Goal: Task Accomplishment & Management: Manage account settings

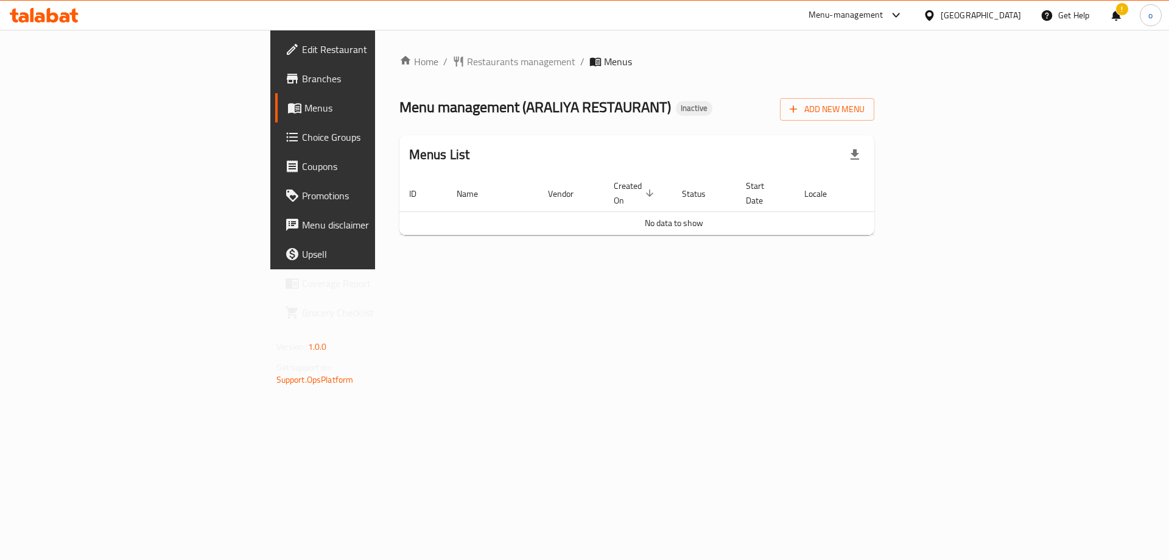
click at [302, 54] on span "Edit Restaurant" at bounding box center [379, 49] width 154 height 15
click at [865, 110] on span "Add New Menu" at bounding box center [827, 109] width 75 height 15
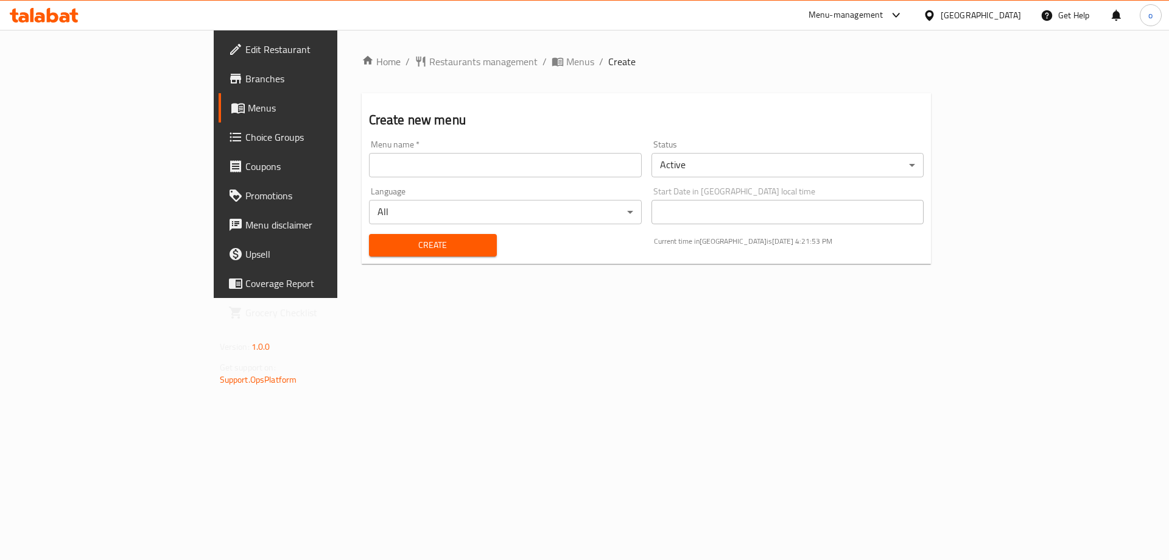
click at [514, 177] on div "Menu name   * Menu name *" at bounding box center [505, 158] width 283 height 47
click at [513, 174] on input "text" at bounding box center [505, 165] width 273 height 24
click at [395, 161] on input "text" at bounding box center [505, 165] width 273 height 24
type input "مطعم"
drag, startPoint x: 292, startPoint y: 157, endPoint x: 202, endPoint y: 164, distance: 90.4
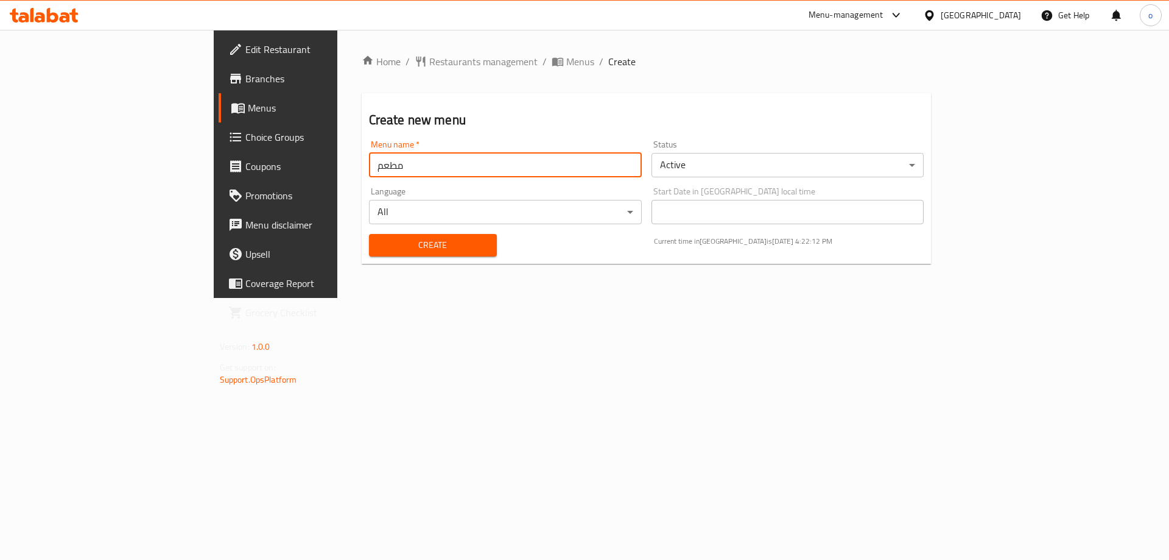
click at [337, 164] on div "Home / Restaurants management / Menus / Create Create new menu Menu name   * مط…" at bounding box center [646, 164] width 619 height 268
click at [369, 157] on input "text" at bounding box center [505, 165] width 273 height 24
paste input "ARALIYA RESTAURANT"
type input "ARALIYA RESTAURANT"
click at [396, 242] on span "Create" at bounding box center [433, 245] width 108 height 15
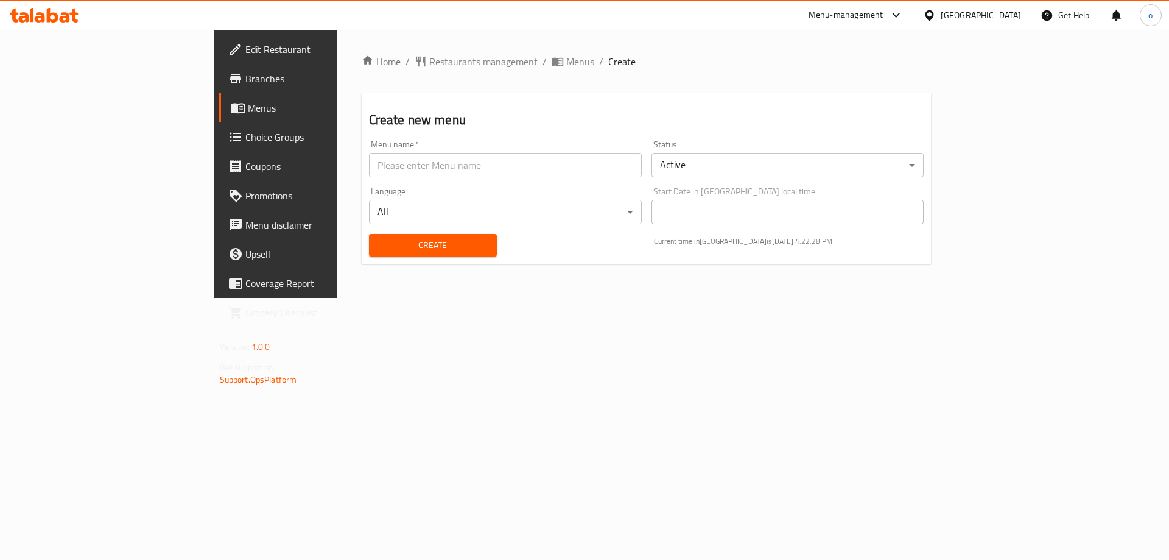
click at [248, 106] on span "Menus" at bounding box center [324, 107] width 152 height 15
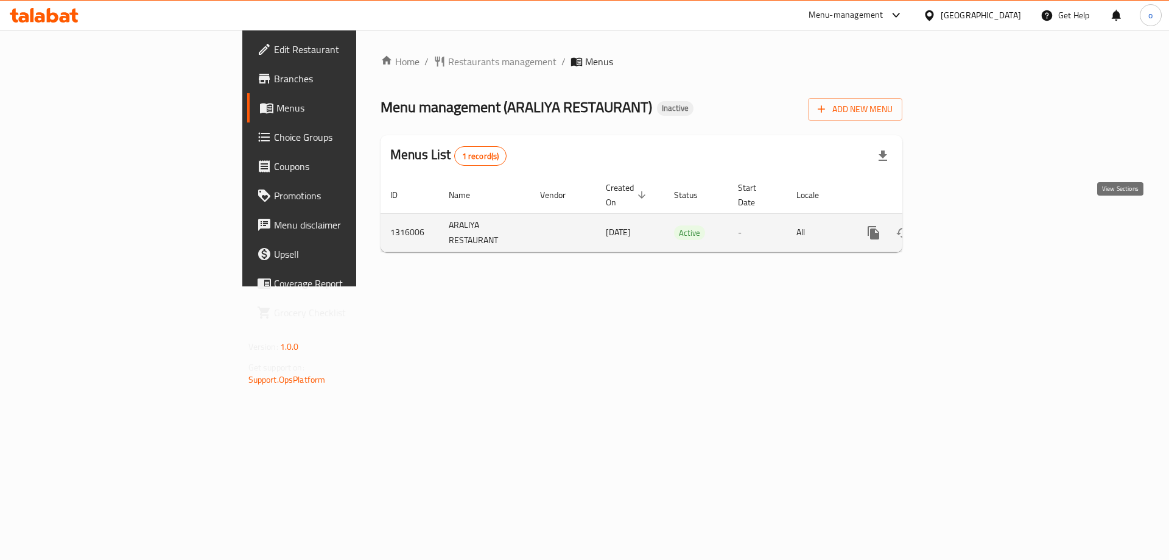
click at [969, 225] on icon "enhanced table" at bounding box center [961, 232] width 15 height 15
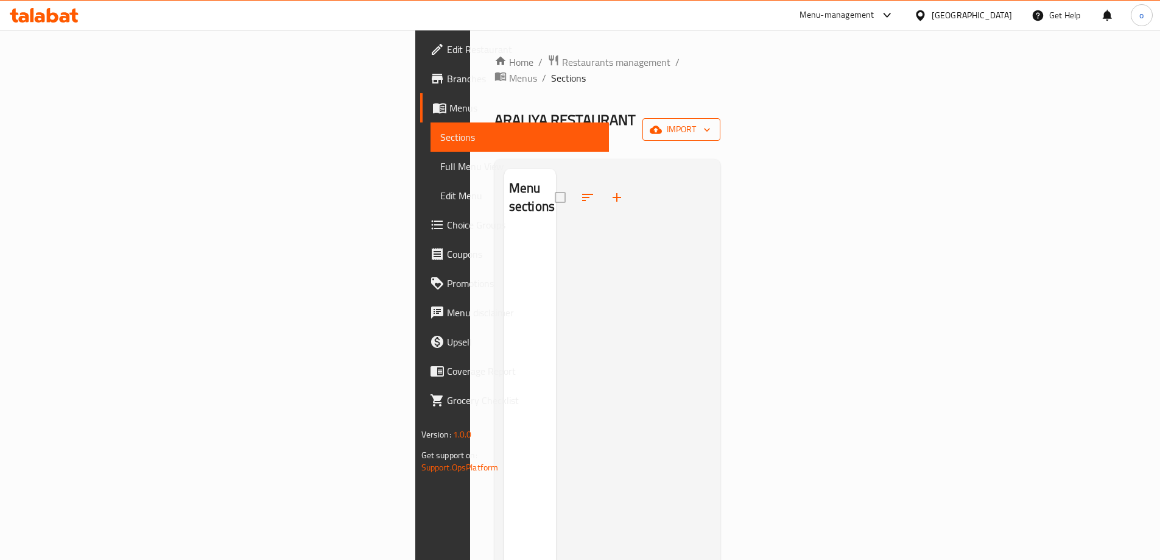
click at [662, 124] on icon "button" at bounding box center [656, 130] width 12 height 12
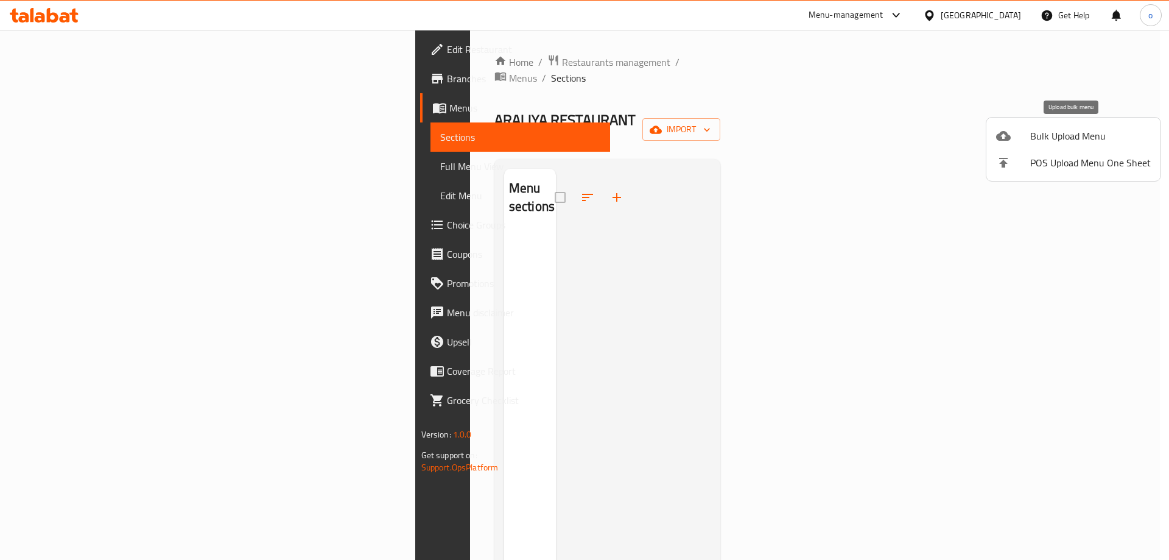
click at [1077, 142] on span "Bulk Upload Menu" at bounding box center [1090, 136] width 121 height 15
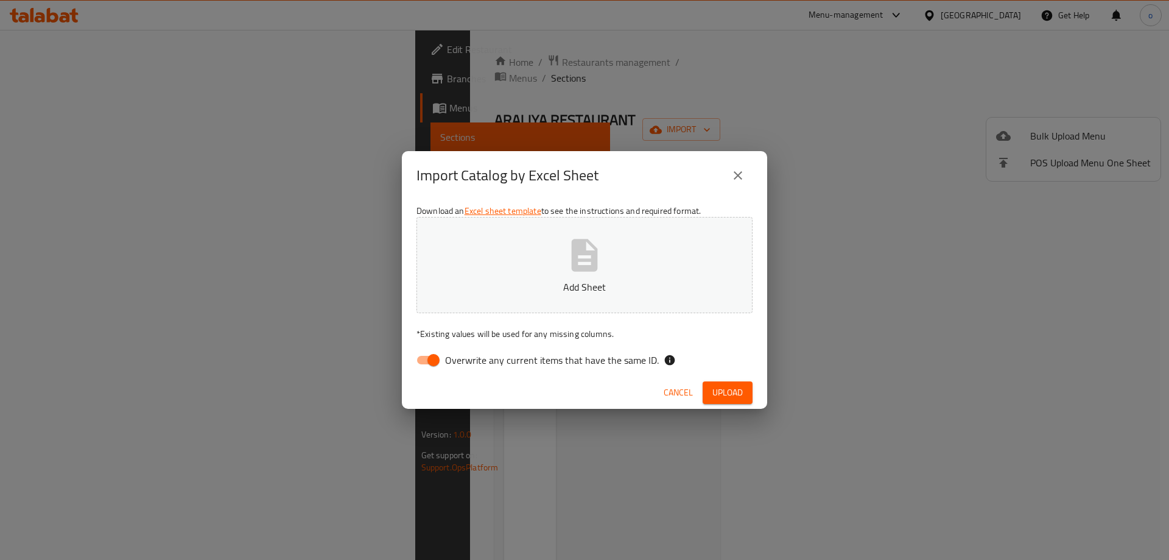
click at [425, 358] on input "Overwrite any current items that have the same ID." at bounding box center [433, 359] width 69 height 23
checkbox input "false"
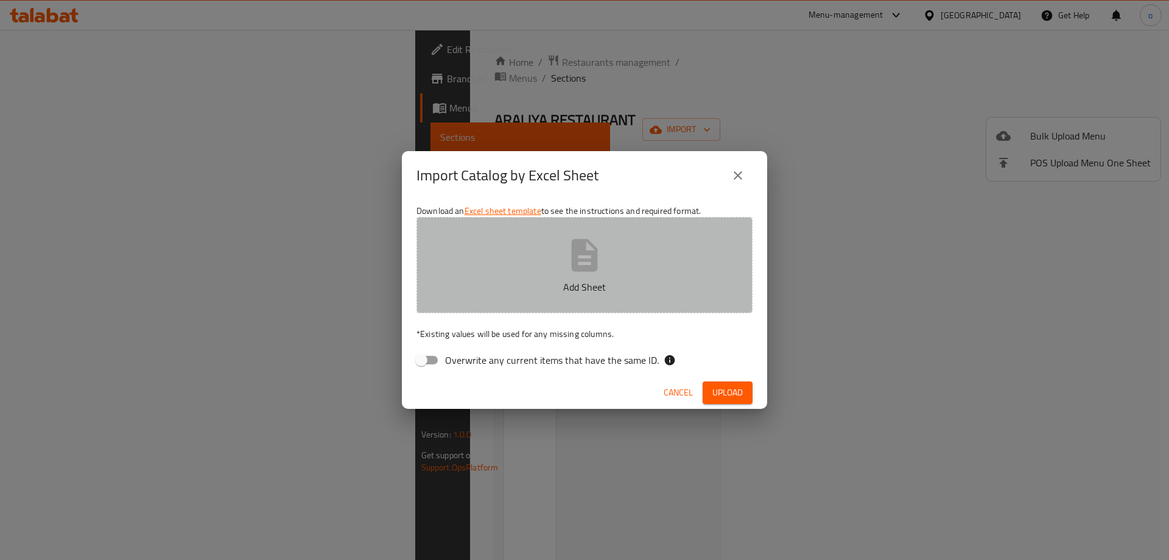
click at [596, 284] on p "Add Sheet" at bounding box center [584, 287] width 298 height 15
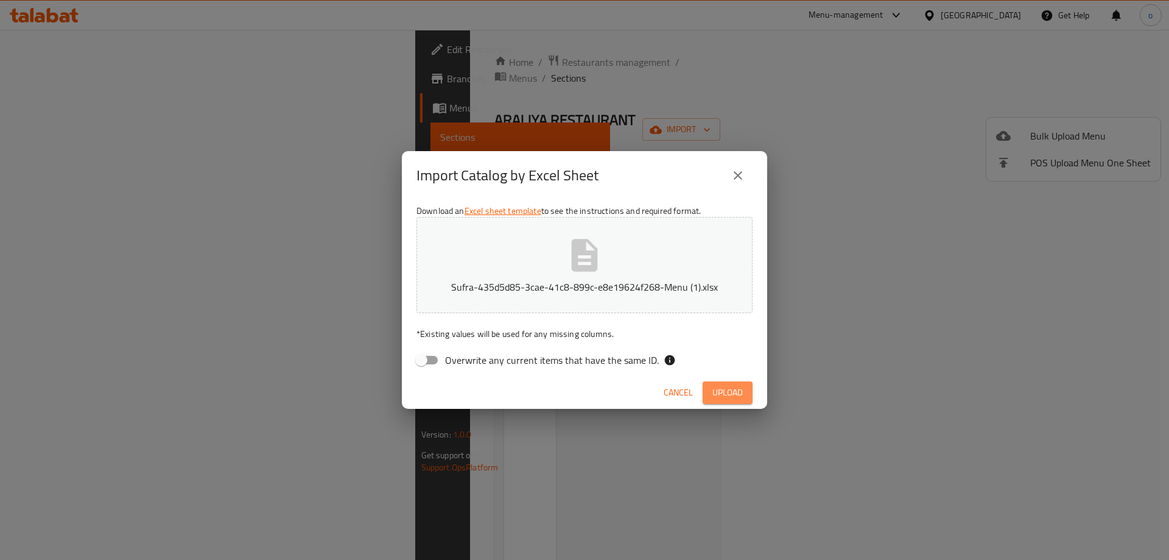
click at [724, 396] on span "Upload" at bounding box center [728, 392] width 30 height 15
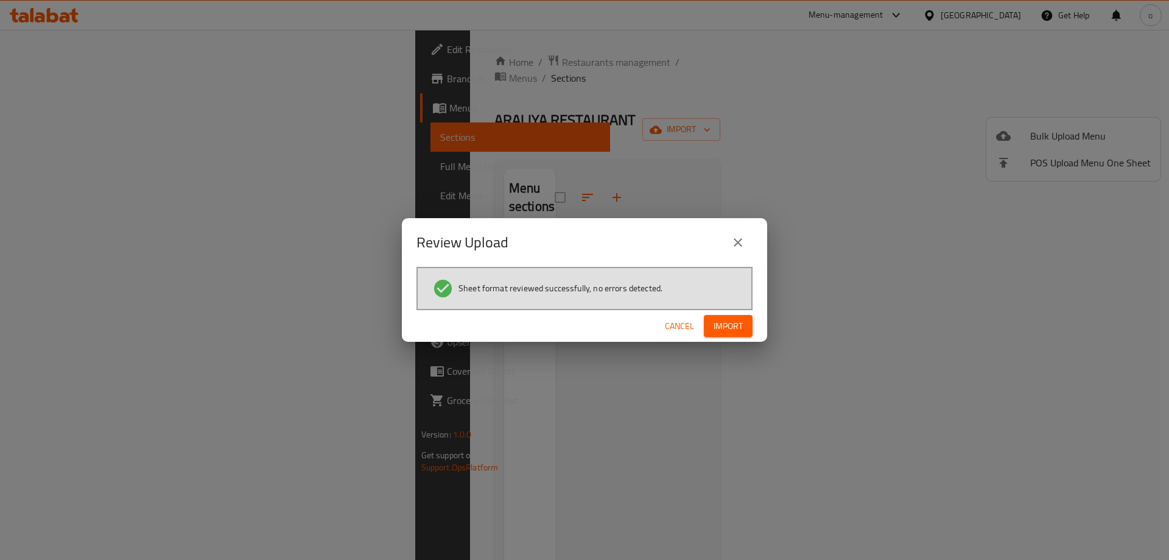
click at [737, 311] on div "Cancel Import" at bounding box center [584, 326] width 365 height 32
click at [732, 322] on span "Import" at bounding box center [728, 326] width 29 height 15
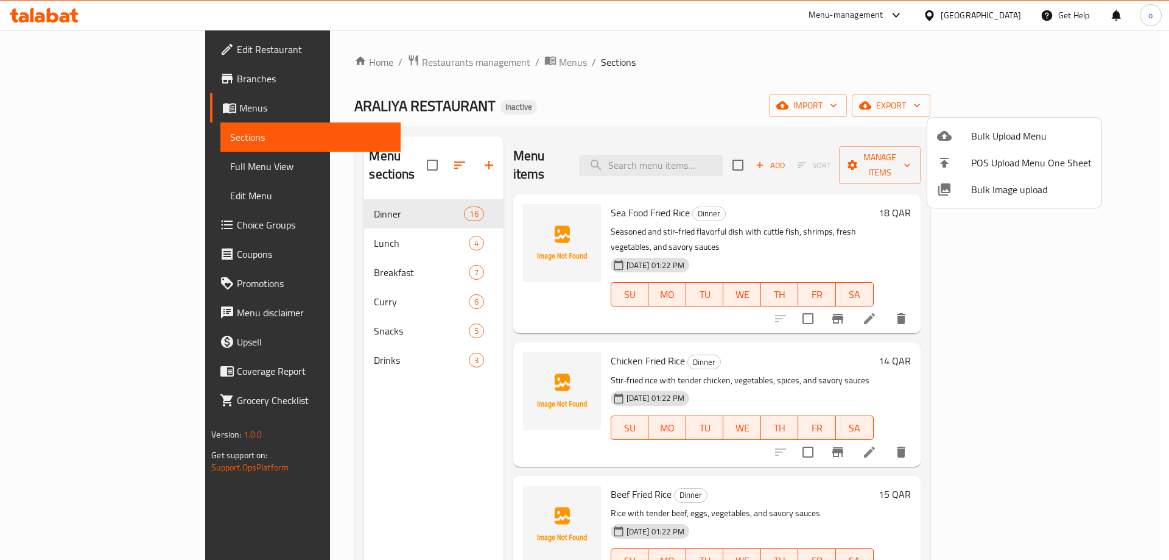
click at [322, 195] on div at bounding box center [584, 280] width 1169 height 560
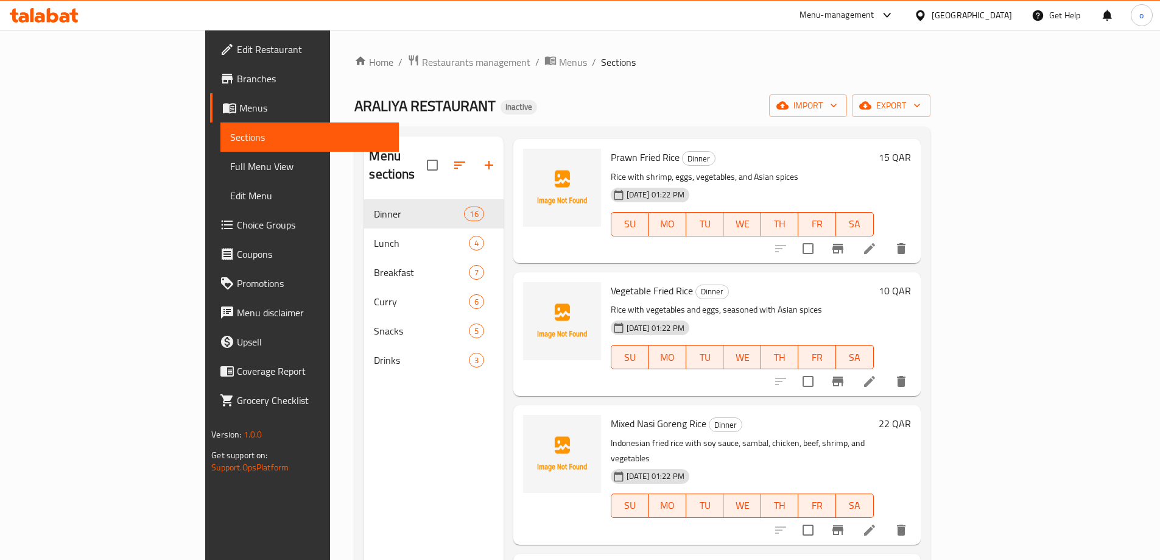
scroll to position [853, 0]
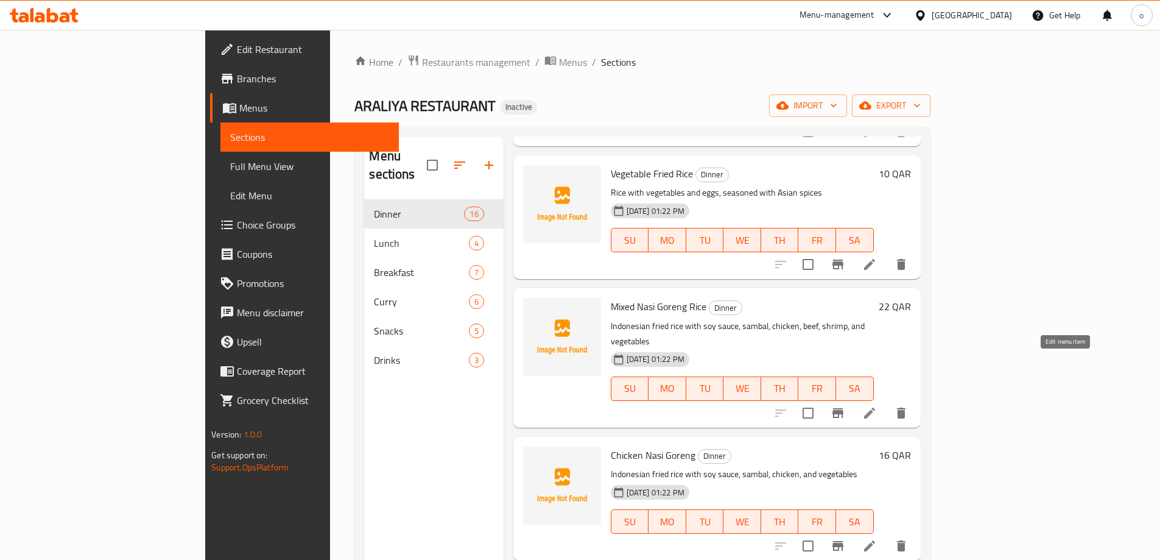
click at [877, 406] on icon at bounding box center [869, 413] width 15 height 15
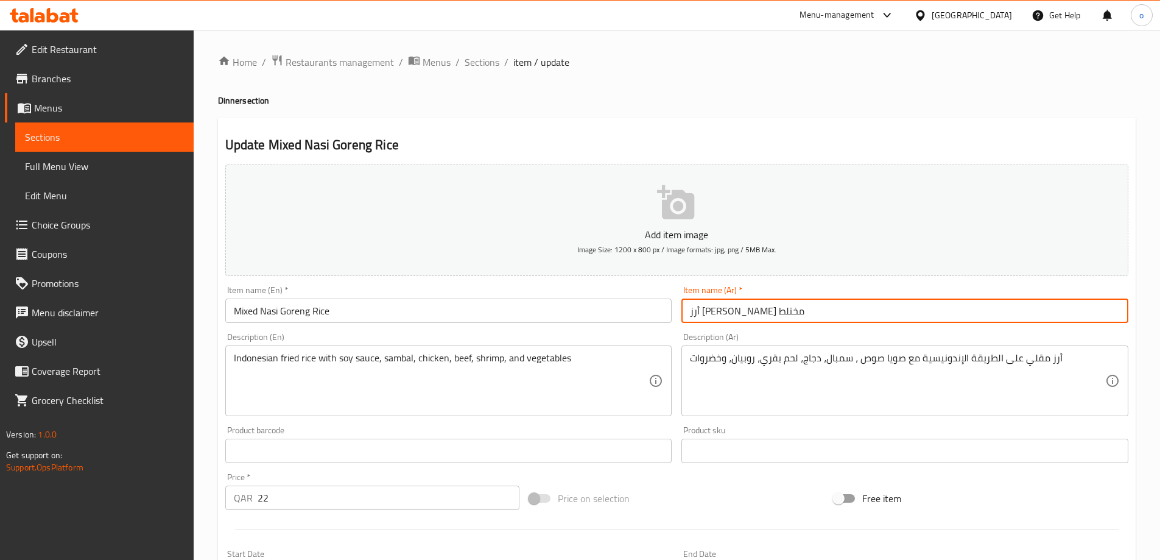
click at [688, 314] on input "أرز [PERSON_NAME] مختلط" at bounding box center [905, 310] width 447 height 24
drag, startPoint x: 688, startPoint y: 312, endPoint x: 714, endPoint y: 313, distance: 25.6
click at [714, 313] on input "أرز [PERSON_NAME] مختلط" at bounding box center [905, 310] width 447 height 24
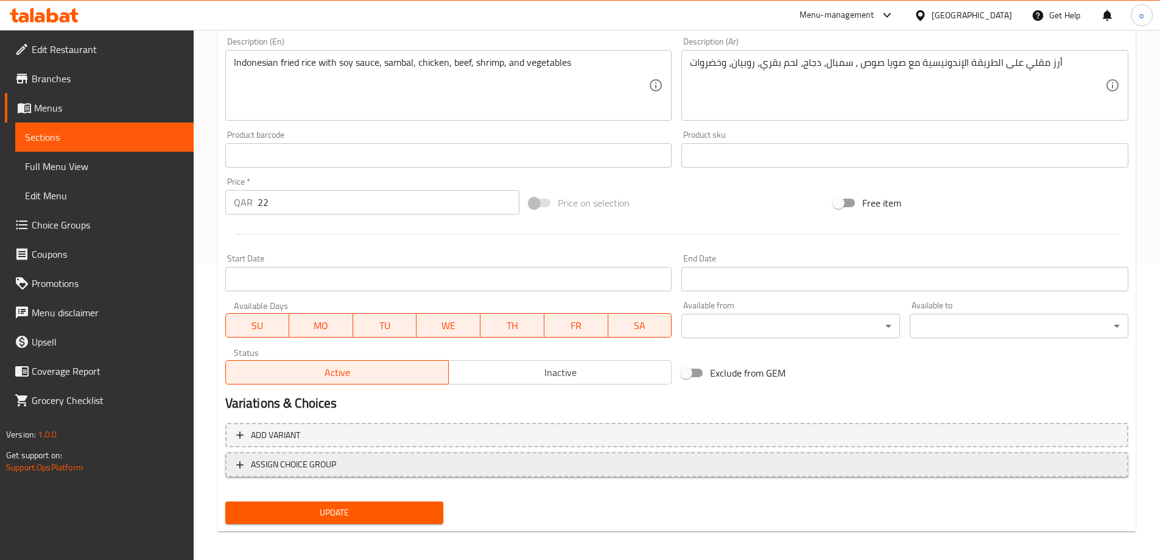
scroll to position [301, 0]
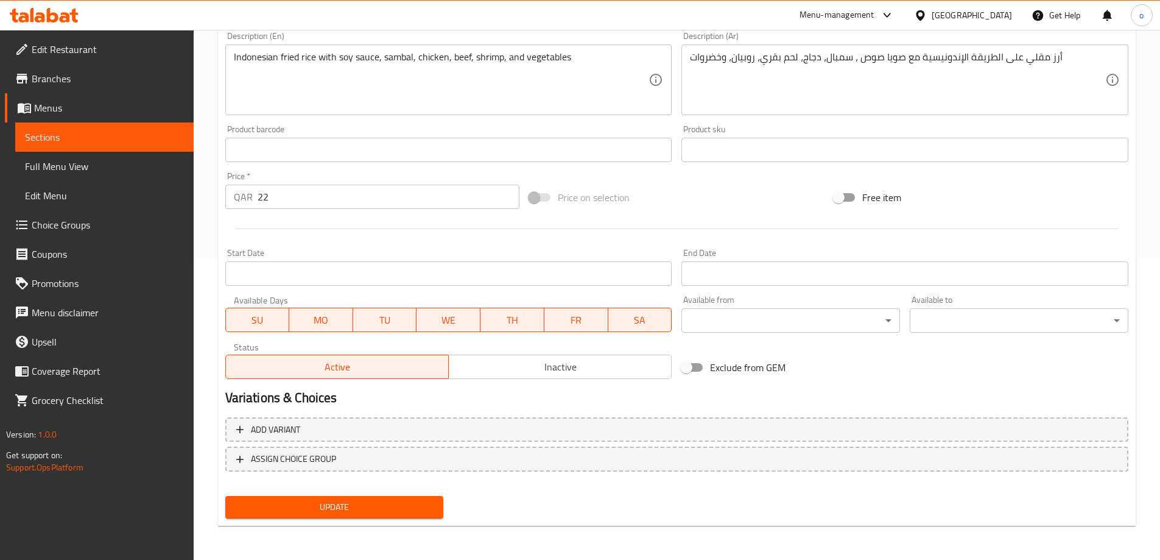
type input "أرز ناسي جورينج ميكس"
click at [385, 504] on span "Update" at bounding box center [334, 506] width 199 height 15
click at [102, 137] on span "Sections" at bounding box center [104, 137] width 159 height 15
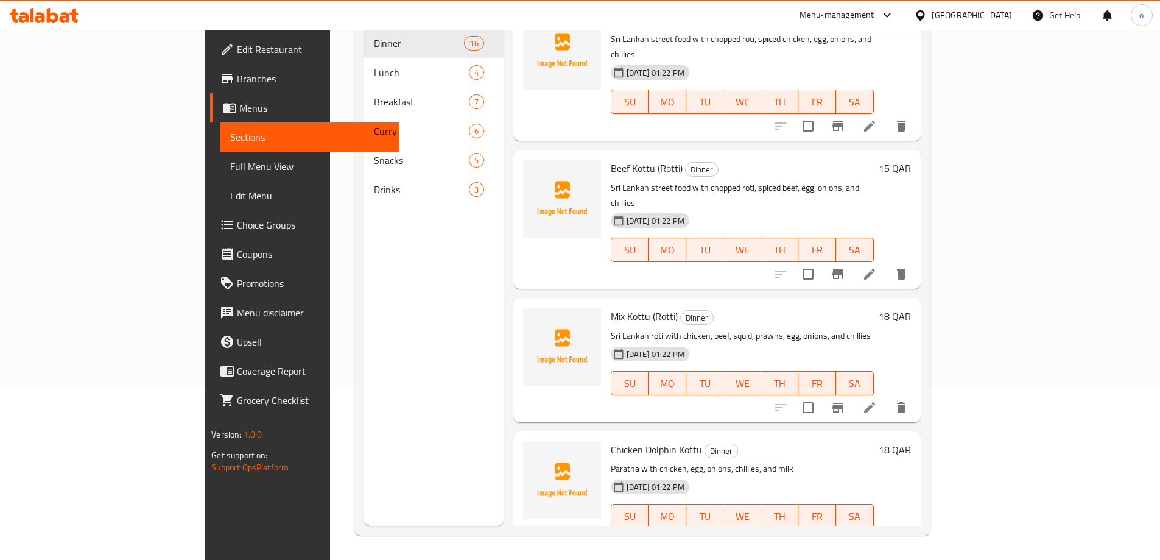
scroll to position [1401, 0]
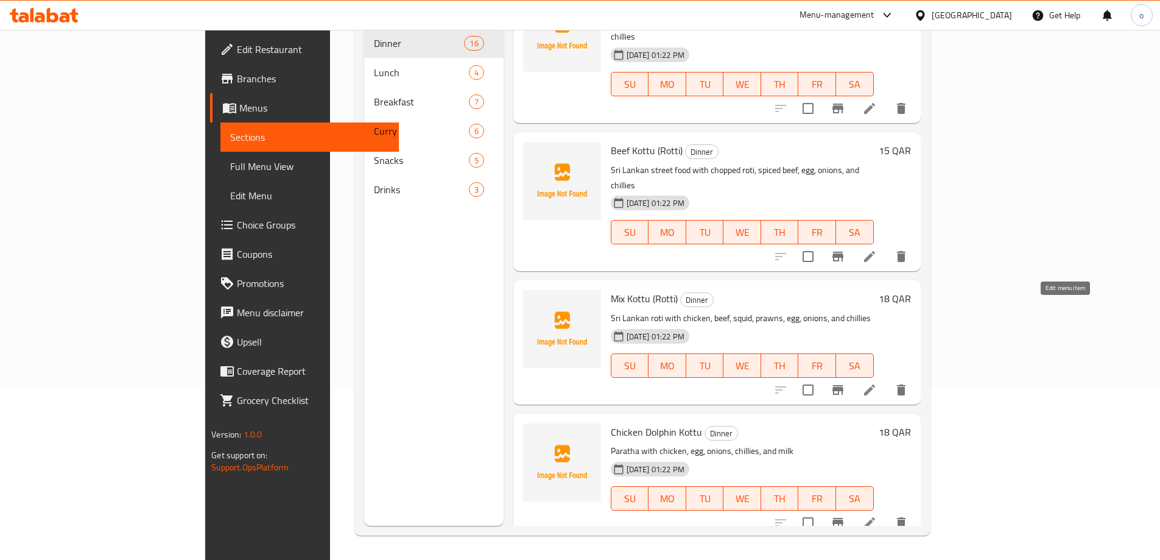
click at [877, 382] on icon at bounding box center [869, 389] width 15 height 15
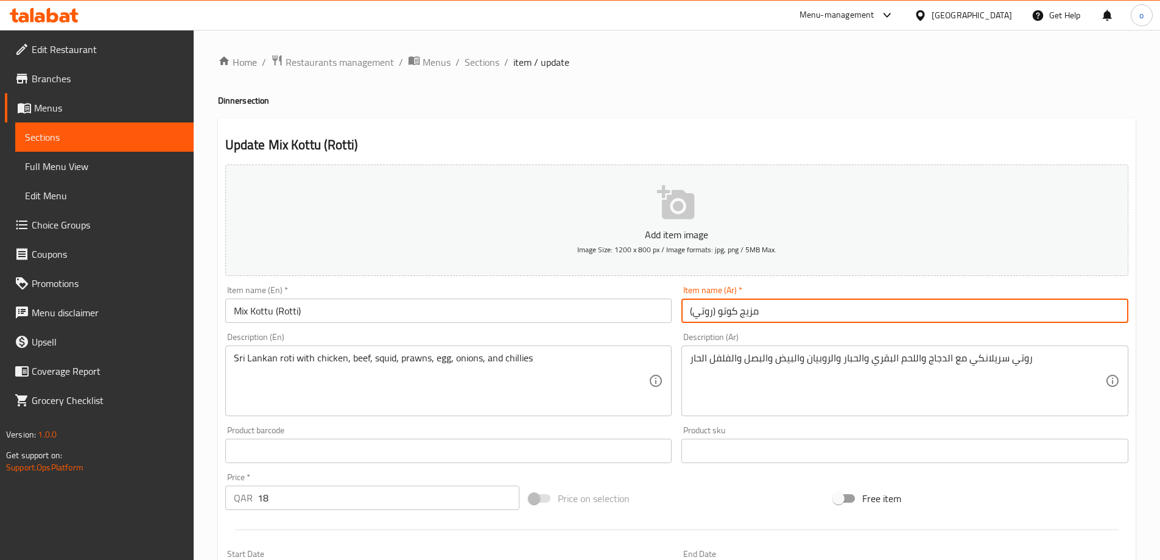
drag, startPoint x: 739, startPoint y: 315, endPoint x: 815, endPoint y: 310, distance: 76.3
click at [815, 310] on input "مزيج كوتو (روتي)" at bounding box center [905, 310] width 447 height 24
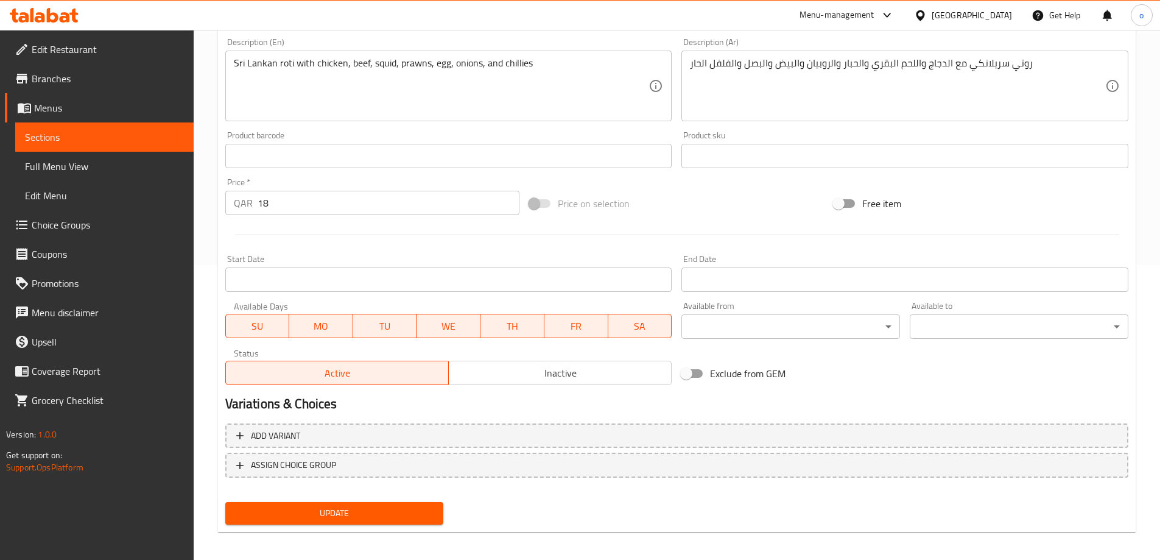
scroll to position [301, 0]
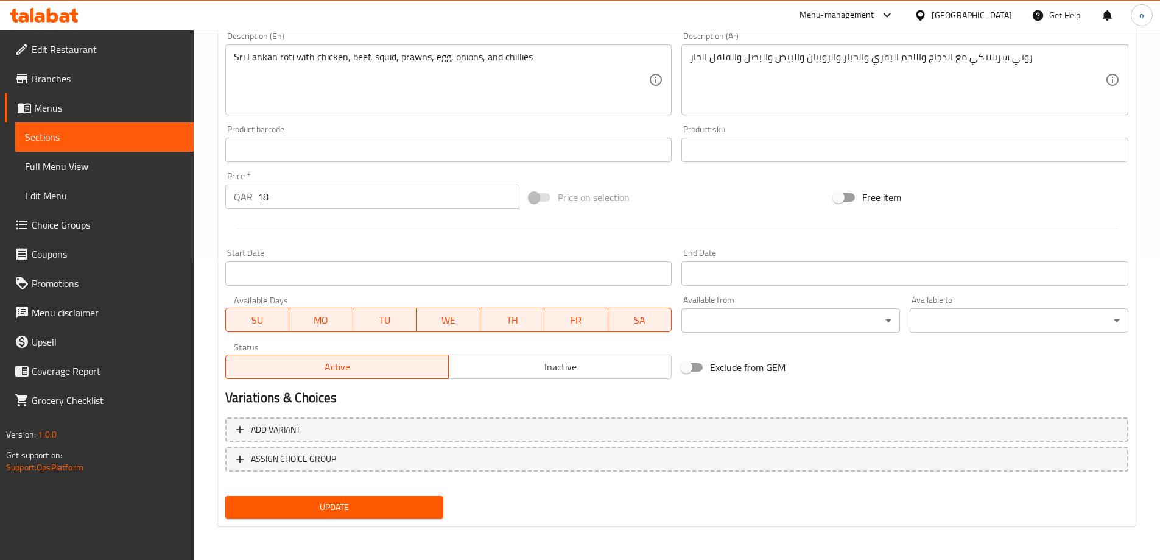
type input "ميكس كوتو (روتي)"
click at [275, 509] on span "Update" at bounding box center [334, 506] width 199 height 15
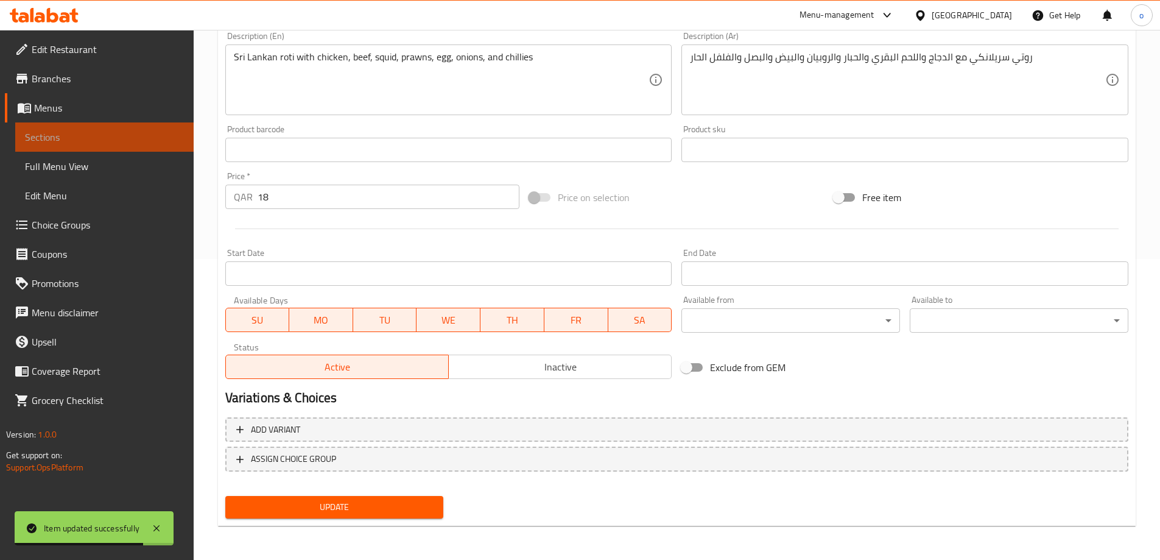
click at [119, 143] on span "Sections" at bounding box center [104, 137] width 159 height 15
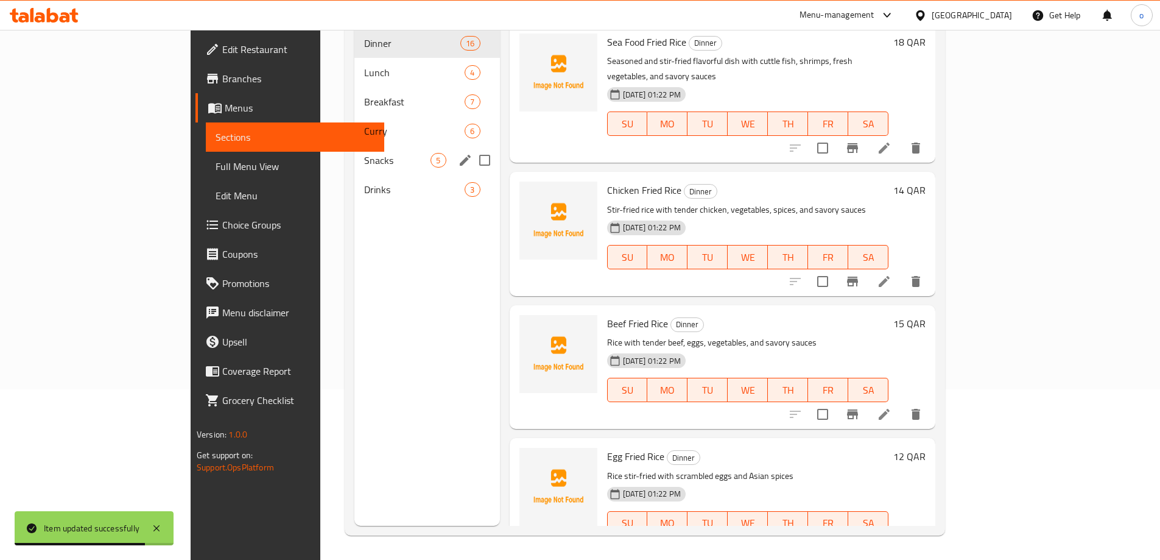
scroll to position [171, 0]
click at [364, 65] on span "Lunch" at bounding box center [397, 72] width 66 height 15
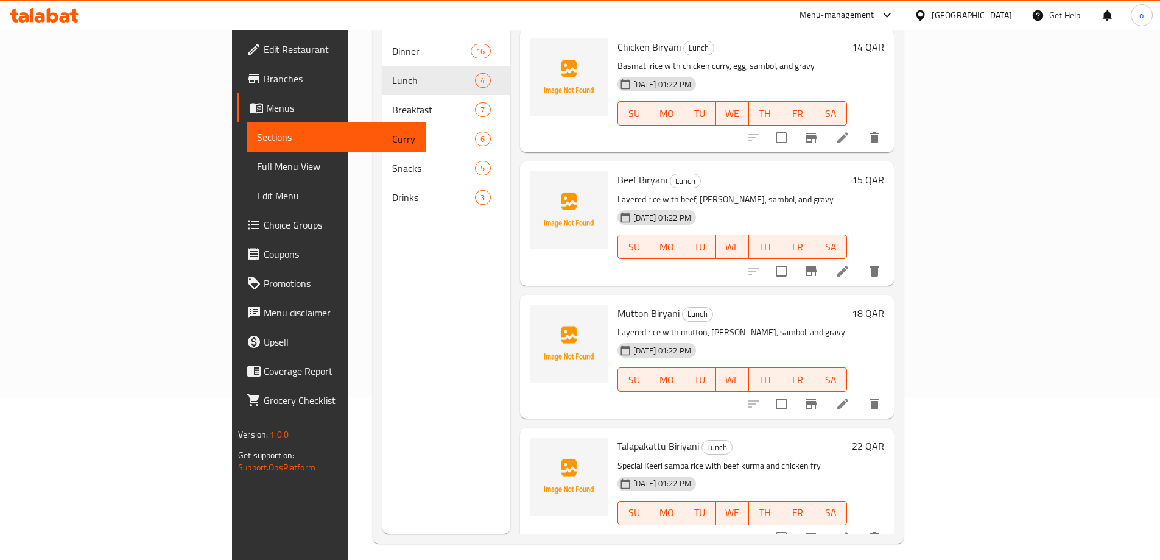
scroll to position [171, 0]
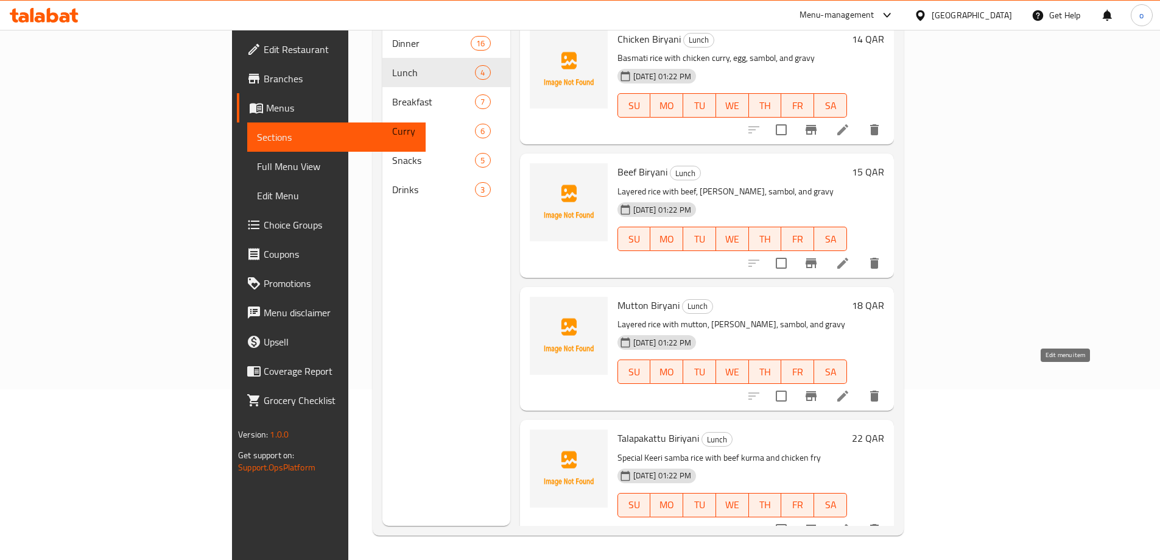
click at [850, 389] on icon at bounding box center [843, 396] width 15 height 15
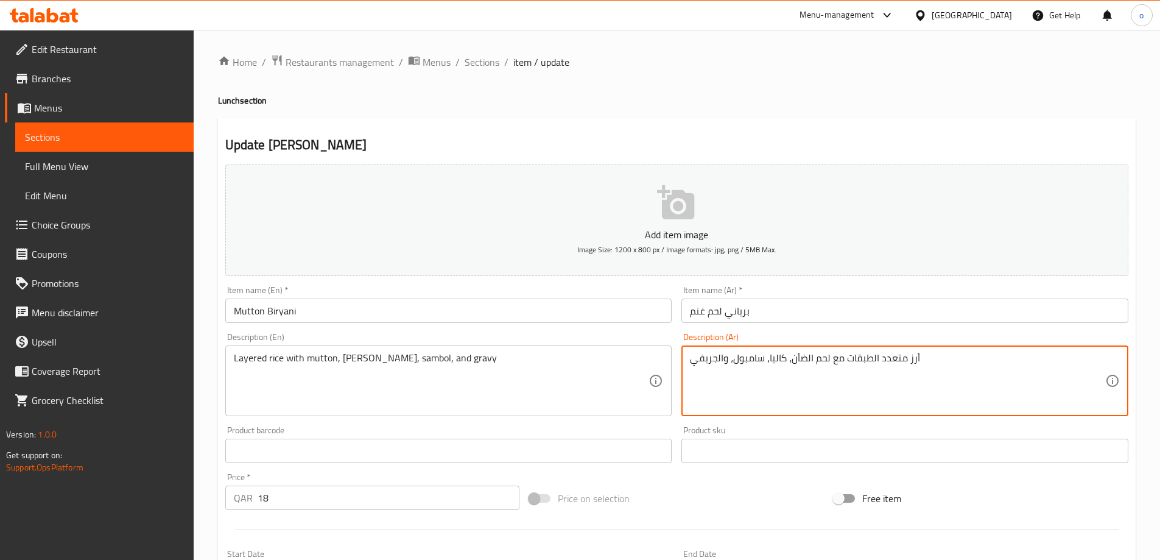
drag, startPoint x: 879, startPoint y: 360, endPoint x: 910, endPoint y: 358, distance: 31.1
click at [1000, 358] on textarea "أرز متعدد الطبقات مع لحم الضأن، كاليا، سامبول، والجريفي" at bounding box center [897, 381] width 415 height 58
drag, startPoint x: 881, startPoint y: 357, endPoint x: 909, endPoint y: 354, distance: 28.1
click at [909, 354] on textarea "أرز متعدد الطبقات مع لحم الضأن، كاليا، سامبول، والجريفي" at bounding box center [897, 381] width 415 height 58
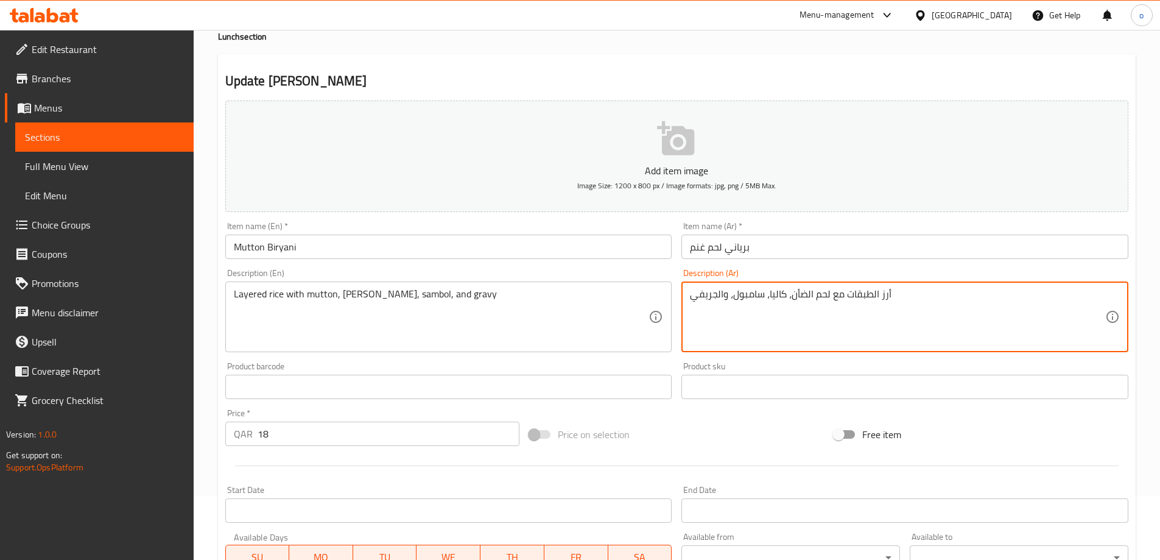
scroll to position [183, 0]
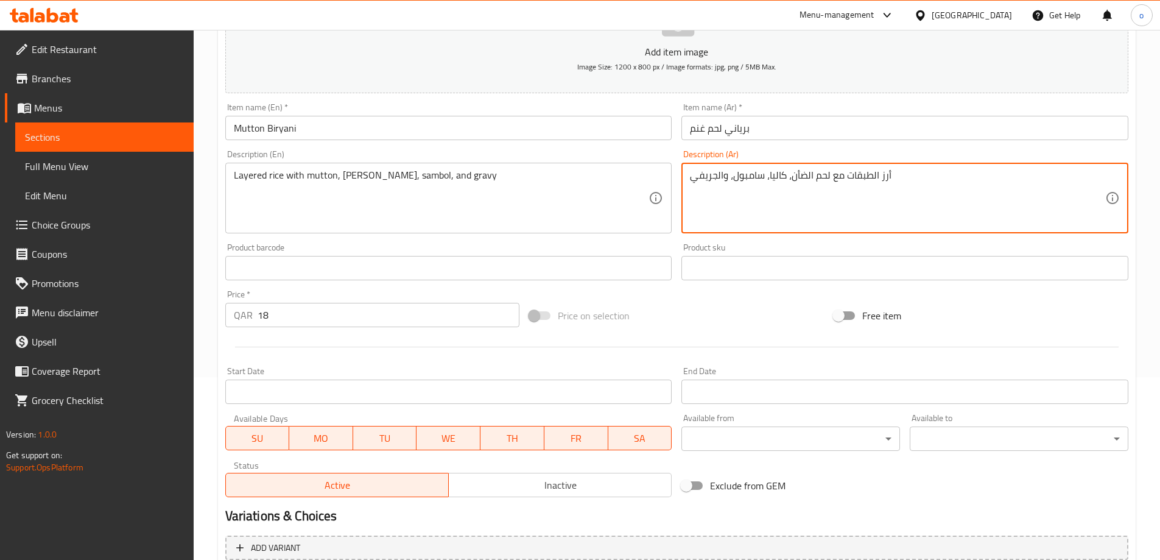
drag, startPoint x: 874, startPoint y: 178, endPoint x: 892, endPoint y: 179, distance: 17.7
click at [892, 179] on textarea "أرز الطبقات مع لحم الضأن، كاليا، سامبول، والجريفي" at bounding box center [897, 198] width 415 height 58
click at [882, 183] on textarea "أرز الطبقات مع لحم الضأن، كاليا، سامبول، والجريفي" at bounding box center [897, 198] width 415 height 58
drag, startPoint x: 875, startPoint y: 175, endPoint x: 905, endPoint y: 174, distance: 29.8
click at [905, 174] on textarea "أرز الطبقات مع لحم الضأن، كاليا، سامبول، والجريفي" at bounding box center [897, 198] width 415 height 58
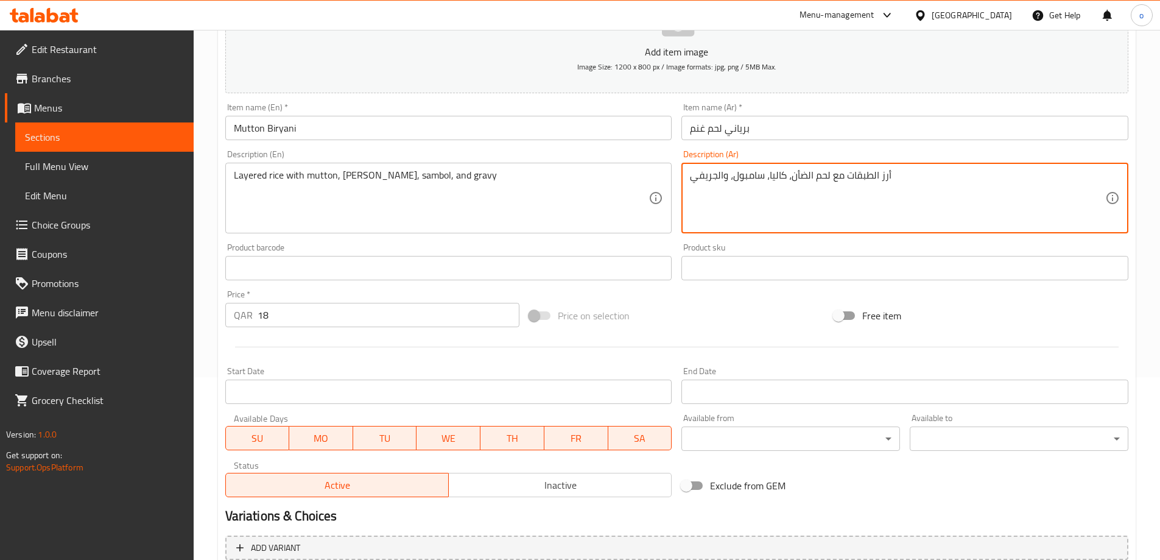
click at [895, 180] on textarea "أرز الطبقات مع لحم الضأن، كاليا، سامبول، والجريفي" at bounding box center [897, 198] width 415 height 58
drag, startPoint x: 873, startPoint y: 175, endPoint x: 905, endPoint y: 174, distance: 31.7
click at [905, 174] on textarea "أرز الطبقات مع لحم الضأن، كاليا، سامبول، والجريفي" at bounding box center [897, 198] width 415 height 58
click at [890, 180] on textarea "أرز الطبقات مع لحم الضأن، كاليا، سامبول، والجريفي" at bounding box center [897, 198] width 415 height 58
click at [879, 176] on textarea "أرز الطبقات مع لحم الضأن، كاليا، سامبول، والجريفي" at bounding box center [897, 198] width 415 height 58
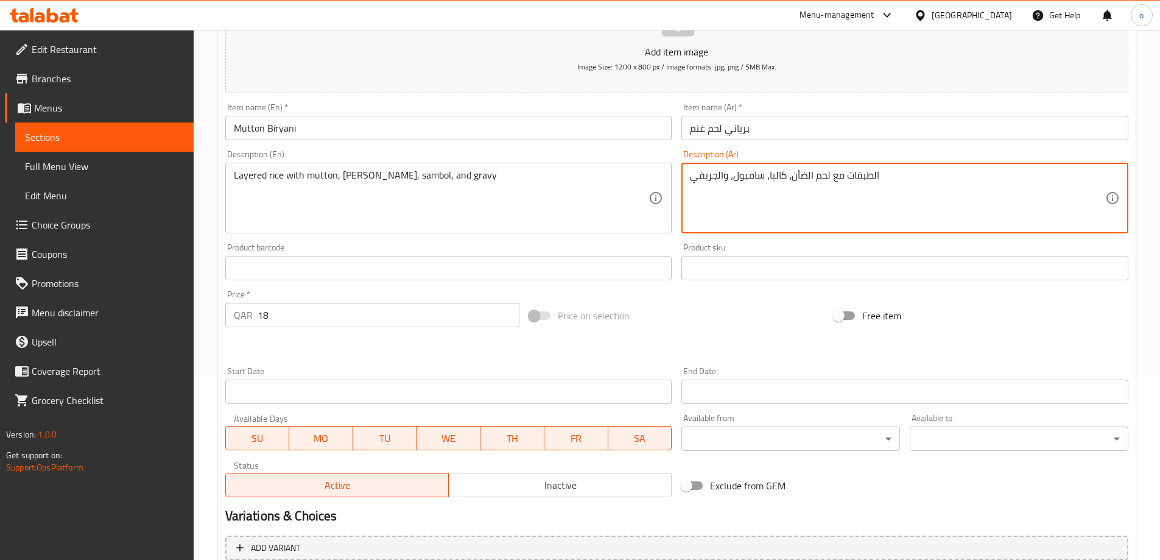
click at [873, 177] on textarea "الطبقات مع لحم الضأن، كاليا، سامبول، والجريفي" at bounding box center [897, 198] width 415 height 58
click at [846, 178] on textarea "طبقات مع لحم الضأن، كاليا، سامبول، والجريفي" at bounding box center [897, 198] width 415 height 58
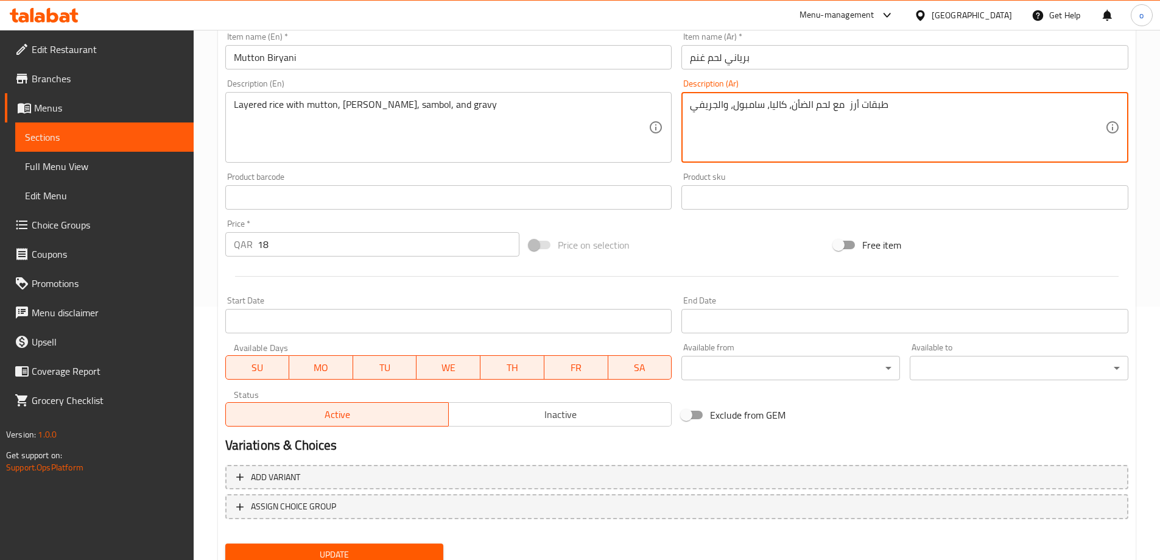
scroll to position [301, 0]
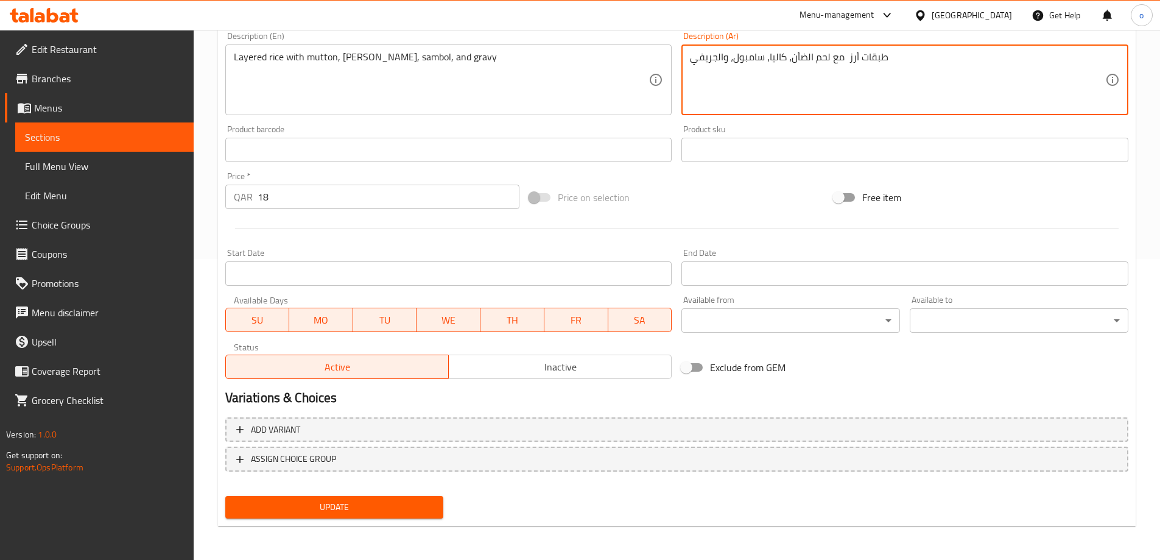
type textarea "طبقات أرز مع لحم الضأن، كاليا، سامبول، والجريفي"
click at [372, 507] on span "Update" at bounding box center [334, 506] width 199 height 15
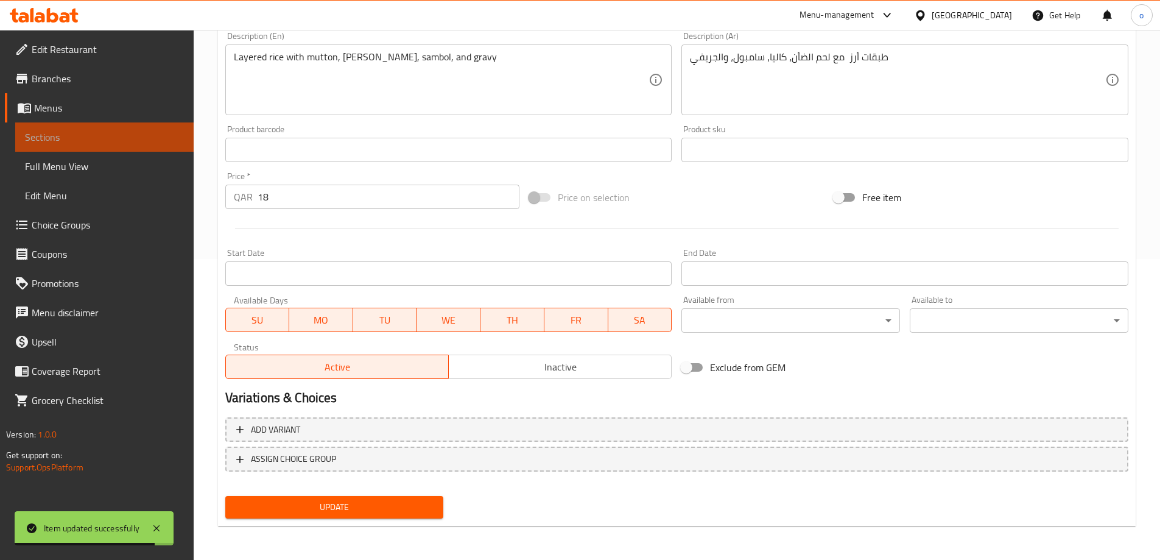
click at [104, 133] on span "Sections" at bounding box center [104, 137] width 159 height 15
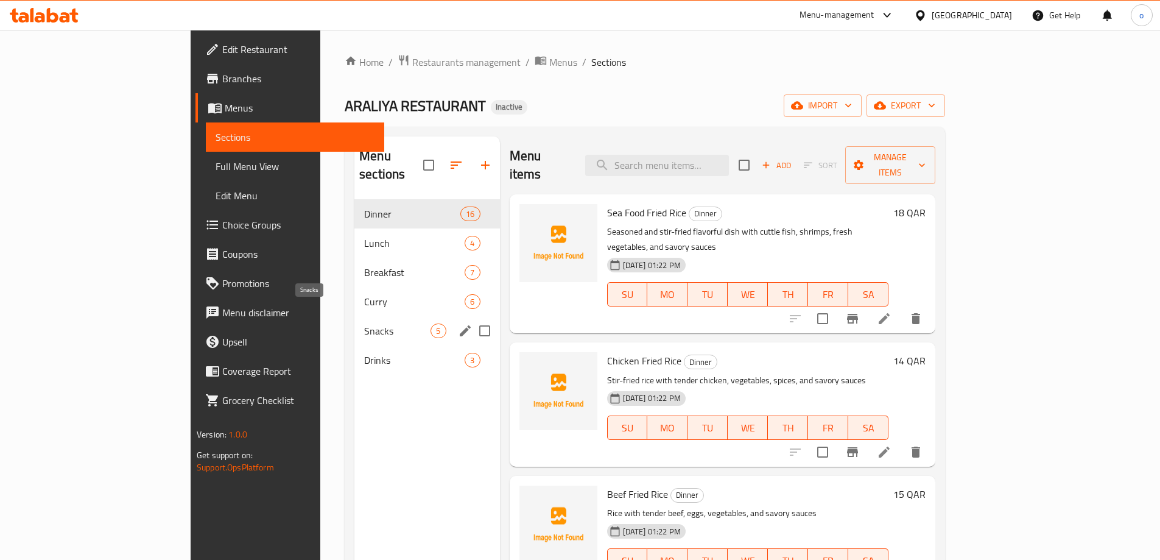
click at [364, 323] on span "Snacks" at bounding box center [397, 330] width 66 height 15
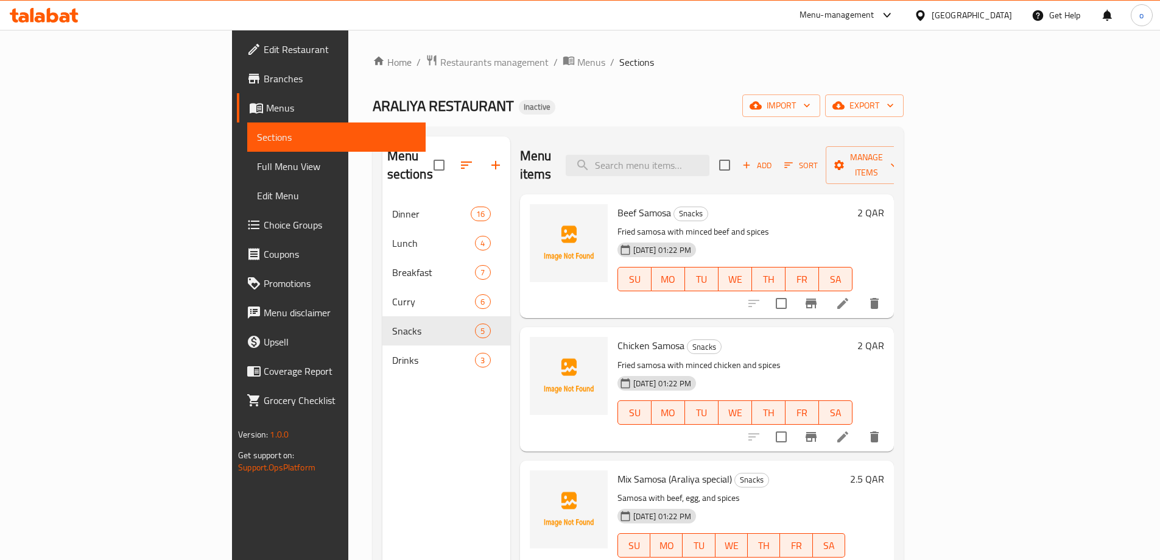
scroll to position [136, 0]
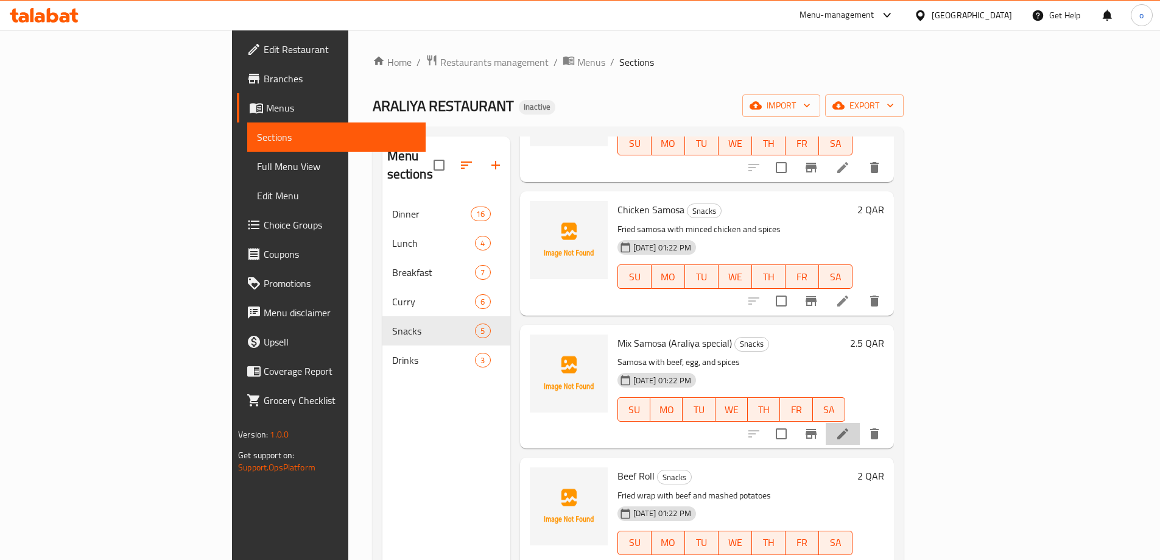
click at [860, 423] on li at bounding box center [843, 434] width 34 height 22
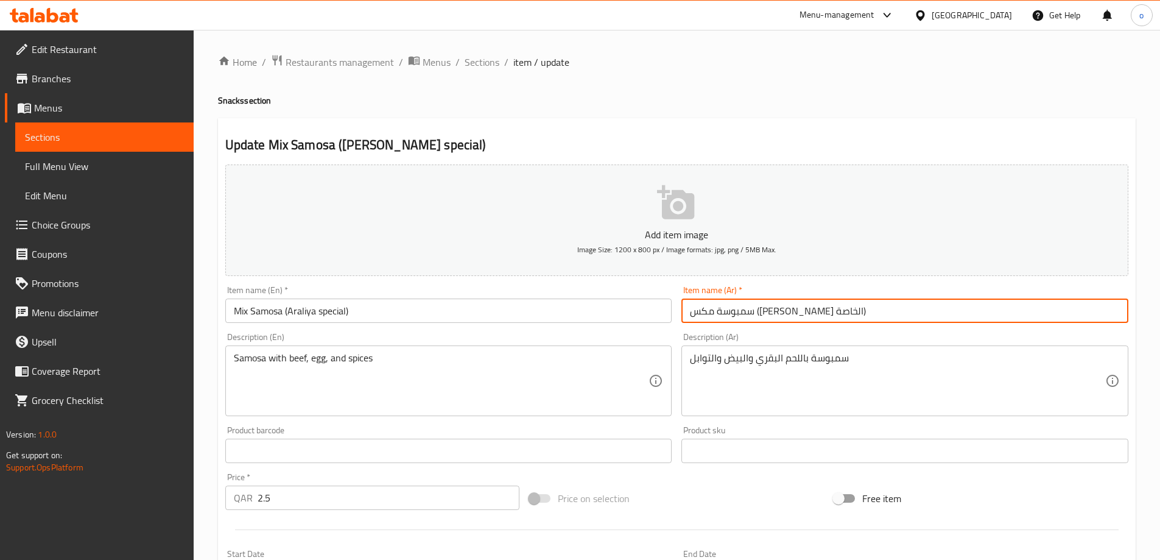
drag, startPoint x: 693, startPoint y: 312, endPoint x: 714, endPoint y: 314, distance: 20.8
click at [714, 314] on input "سمبوسة مكس ([PERSON_NAME] الخاصة)" at bounding box center [905, 310] width 447 height 24
click at [700, 312] on input "سمبوسة مكس ([PERSON_NAME] الخاصة)" at bounding box center [905, 310] width 447 height 24
drag, startPoint x: 694, startPoint y: 311, endPoint x: 720, endPoint y: 312, distance: 26.2
click at [720, 312] on input "سمبوسة مكس ([PERSON_NAME] الخاصة)" at bounding box center [905, 310] width 447 height 24
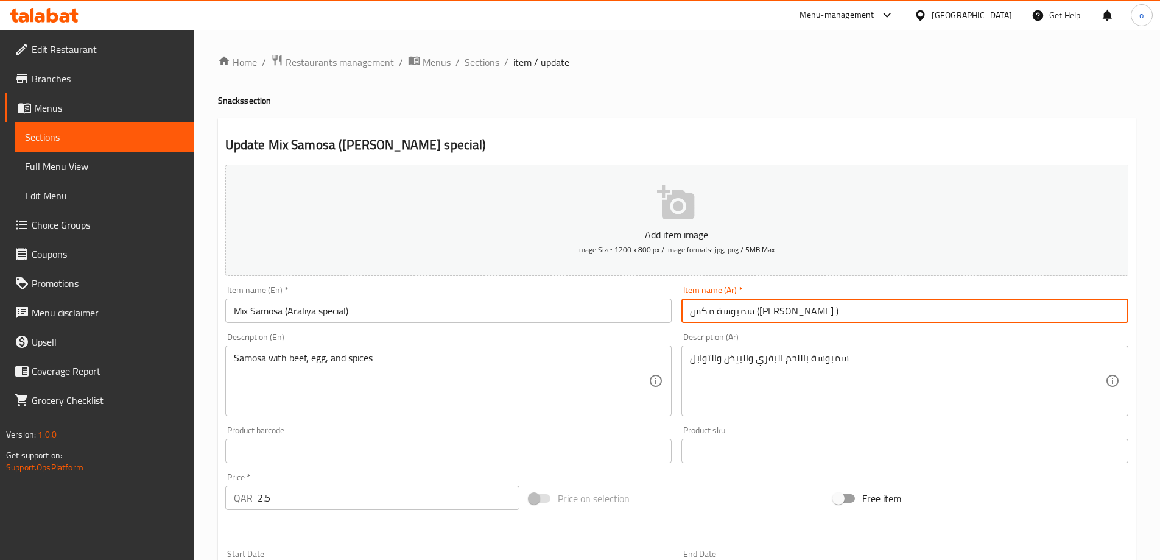
click at [711, 313] on input "سمبوسة مكس (أراليا )" at bounding box center [905, 310] width 447 height 24
click at [713, 309] on input "سمبوسة مكس (أراليا )" at bounding box center [905, 310] width 447 height 24
click at [715, 311] on input "سمبوسة مكس (سباشيل أراليا )" at bounding box center [905, 310] width 447 height 24
drag, startPoint x: 711, startPoint y: 314, endPoint x: 719, endPoint y: 319, distance: 9.8
click at [711, 314] on input "سمبوسة مكس (سباشيل أراليا )" at bounding box center [905, 310] width 447 height 24
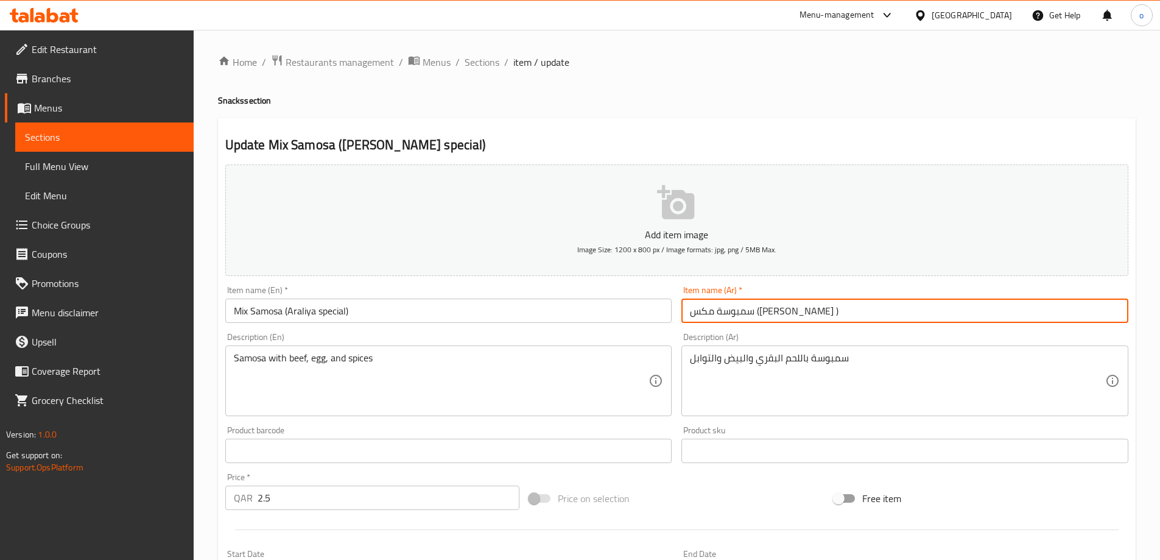
click at [711, 313] on input "سمبوسة مكس (سباشيل أراليا )" at bounding box center [905, 310] width 447 height 24
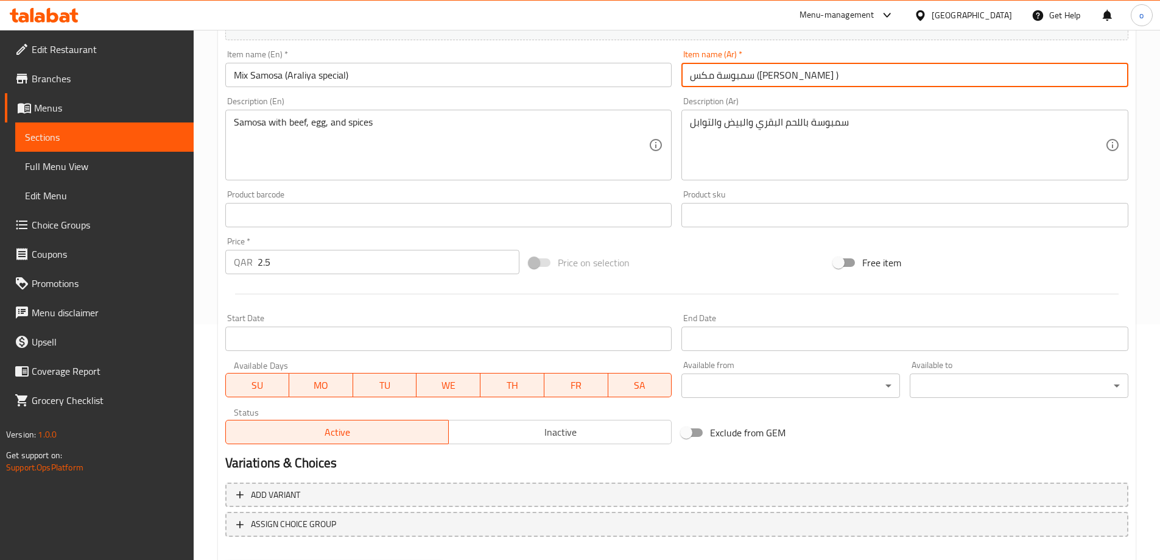
scroll to position [301, 0]
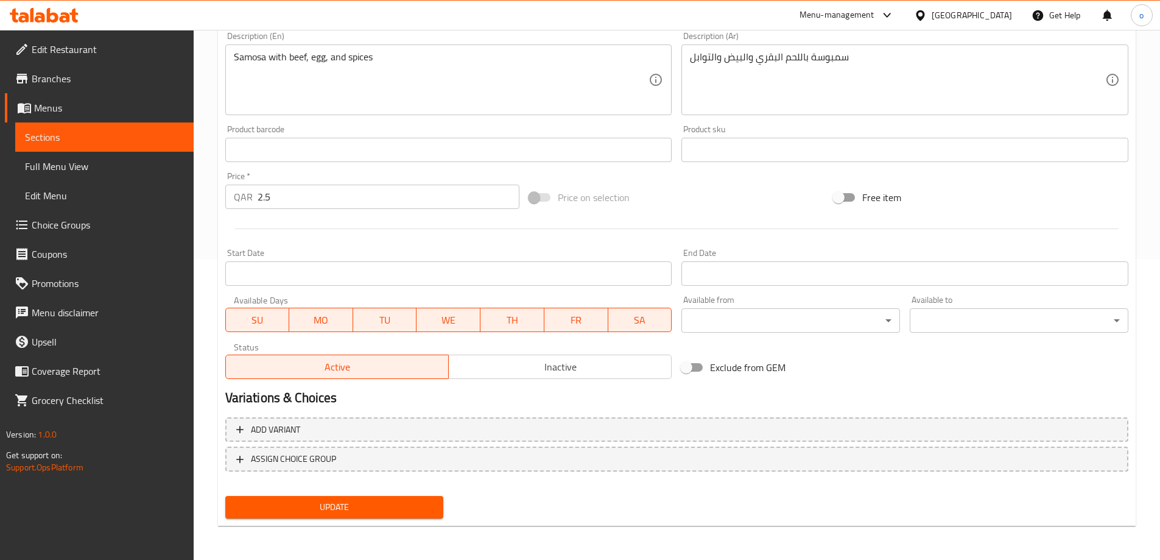
type input "سمبوسة مكس (سباشيل أراليا )"
click at [388, 509] on span "Update" at bounding box center [334, 506] width 199 height 15
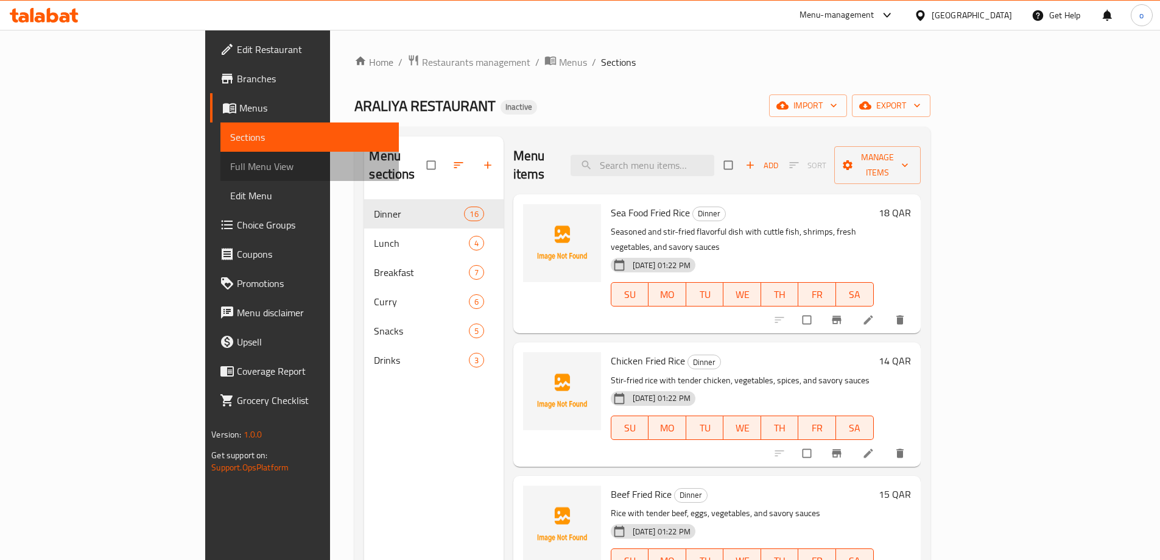
click at [230, 160] on span "Full Menu View" at bounding box center [309, 166] width 159 height 15
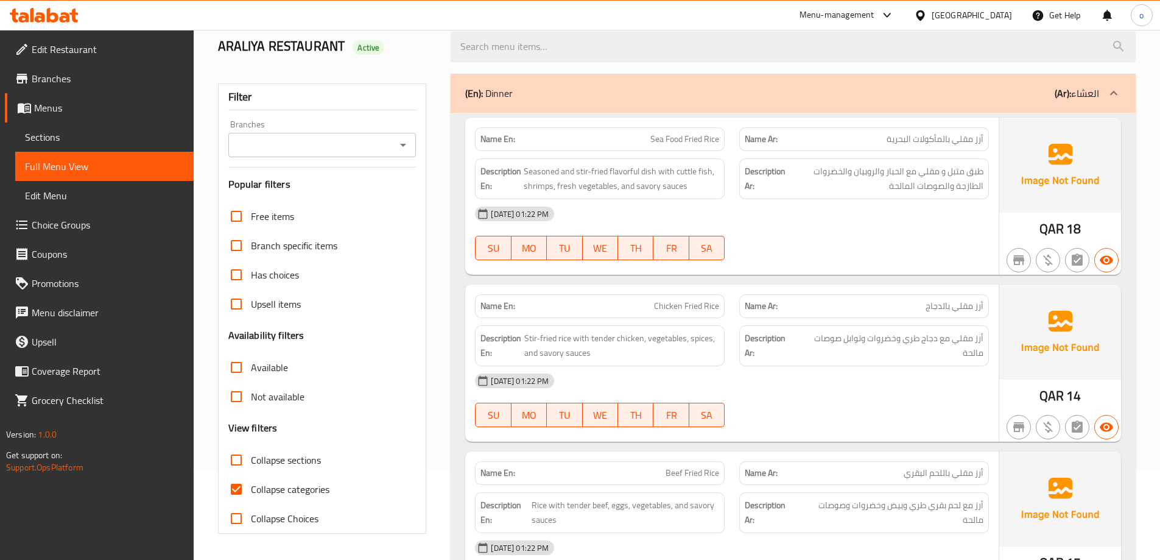
scroll to position [183, 0]
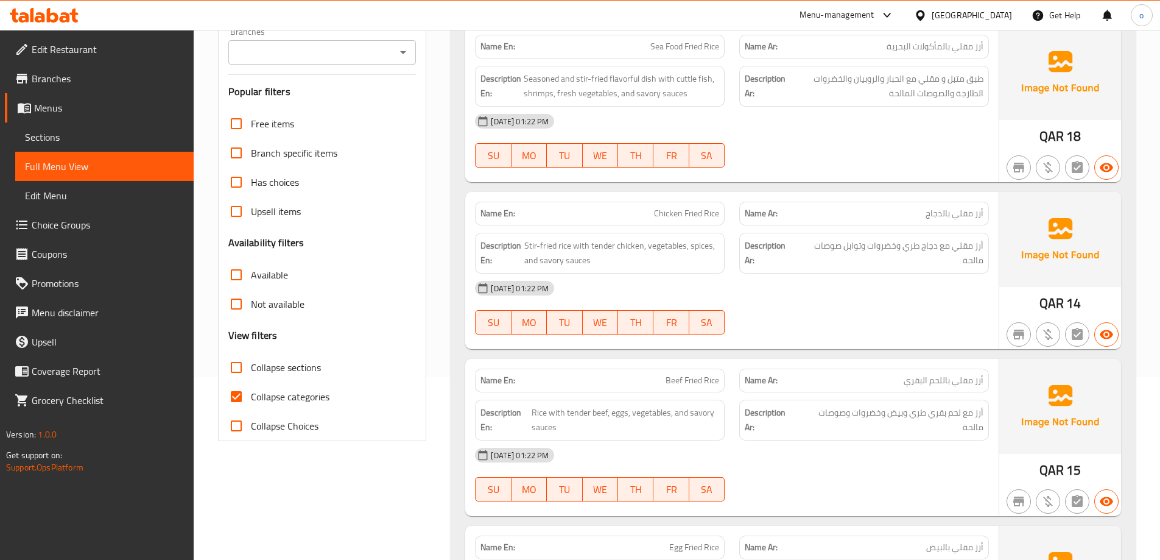
click at [240, 397] on input "Collapse categories" at bounding box center [236, 396] width 29 height 29
checkbox input "false"
click at [235, 372] on input "Collapse sections" at bounding box center [236, 367] width 29 height 29
checkbox input "true"
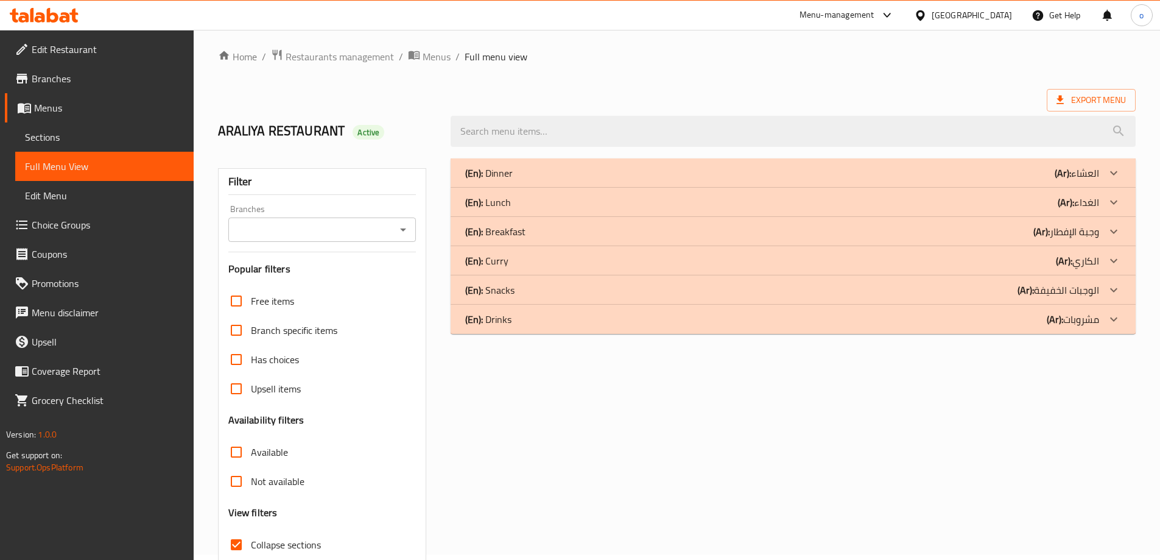
scroll to position [0, 0]
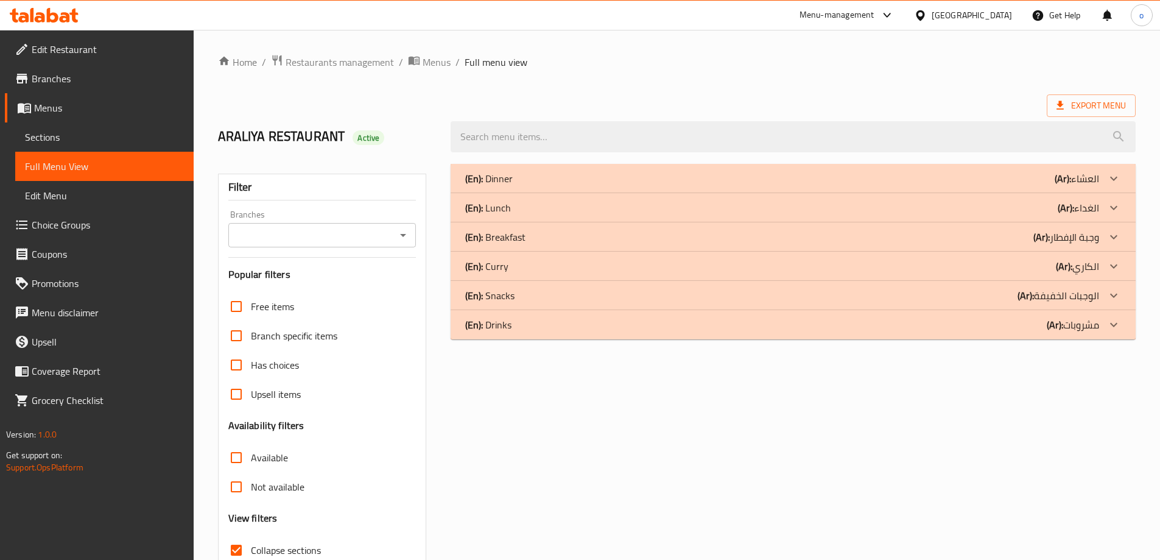
click at [604, 177] on div "(En): Dinner (Ar): العشاء" at bounding box center [782, 178] width 634 height 15
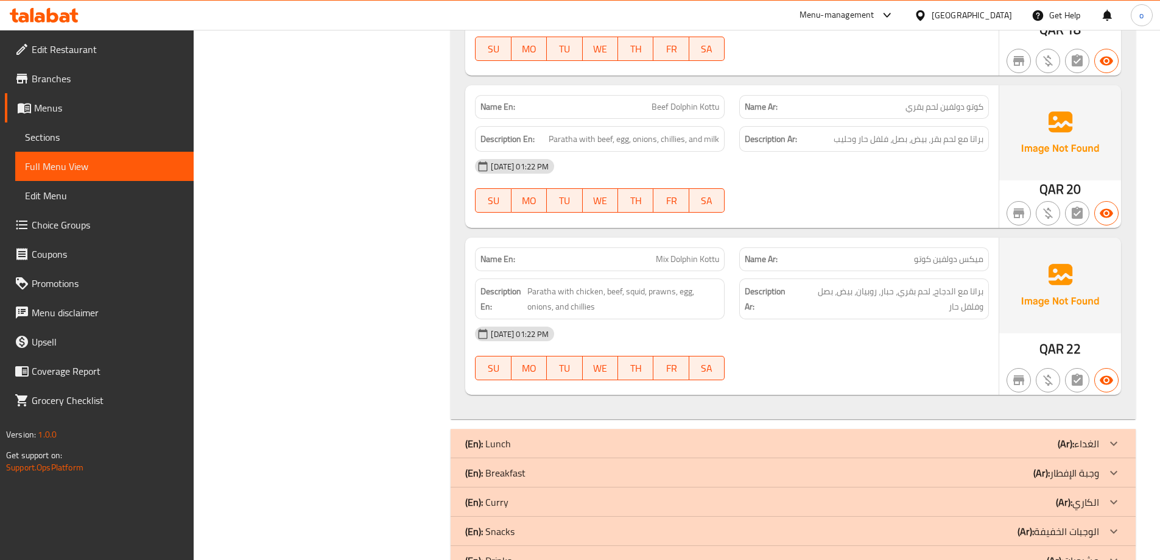
scroll to position [2484, 0]
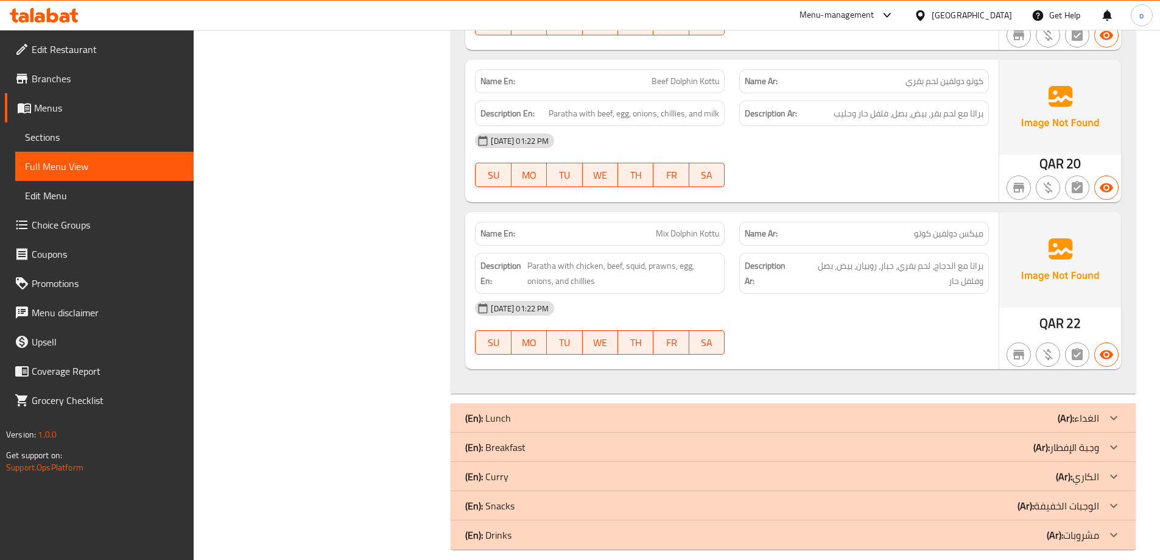
click at [876, 403] on div "(En): Lunch (Ar): الغداء" at bounding box center [793, 417] width 685 height 29
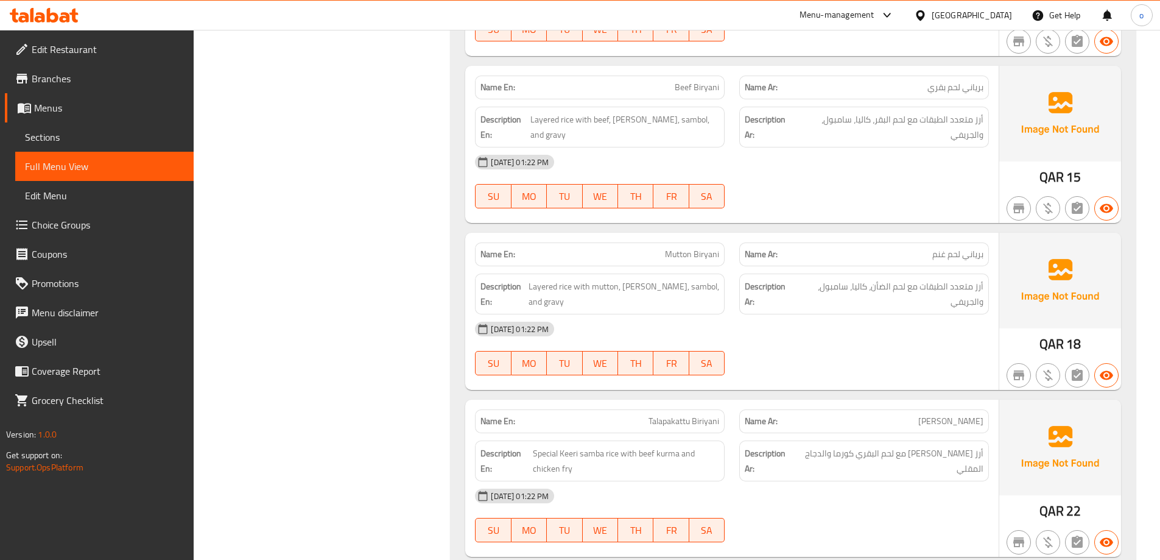
scroll to position [3093, 0]
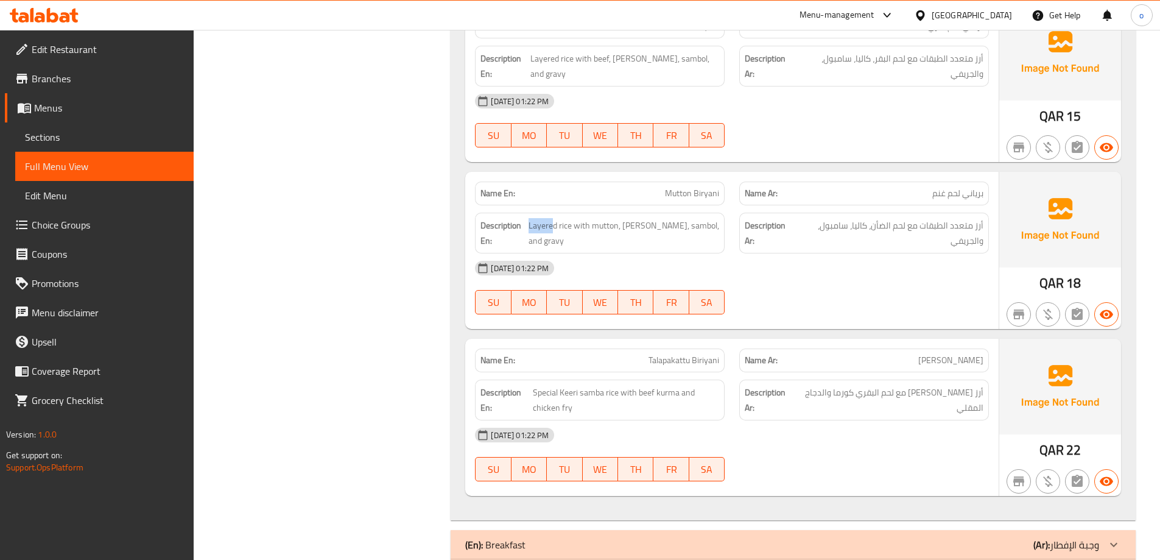
drag, startPoint x: 563, startPoint y: 214, endPoint x: 536, endPoint y: 209, distance: 27.4
click at [536, 218] on h6 "Description En: Layered rice with mutton, [PERSON_NAME], sambol, and gravy" at bounding box center [600, 233] width 239 height 30
drag, startPoint x: 566, startPoint y: 213, endPoint x: 537, endPoint y: 208, distance: 29.6
click at [537, 218] on span "Layered rice with mutton, [PERSON_NAME], sambol, and gravy" at bounding box center [624, 233] width 191 height 30
copy span "Layered"
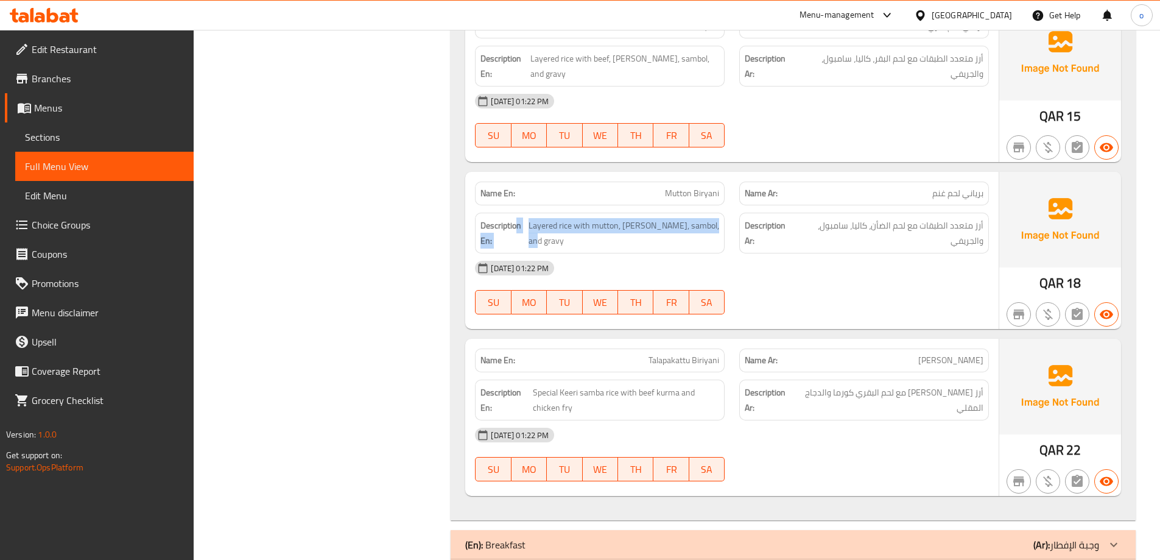
drag, startPoint x: 610, startPoint y: 233, endPoint x: 519, endPoint y: 212, distance: 93.2
click at [518, 218] on h6 "Description En: Layered rice with mutton, [PERSON_NAME], sambol, and gravy" at bounding box center [600, 233] width 239 height 30
click at [573, 227] on span "Layered rice with mutton, [PERSON_NAME], sambol, and gravy" at bounding box center [624, 233] width 191 height 30
drag, startPoint x: 538, startPoint y: 220, endPoint x: 538, endPoint y: 212, distance: 7.9
click at [538, 218] on span "Layered rice with mutton, [PERSON_NAME], sambol, and gravy" at bounding box center [624, 233] width 191 height 30
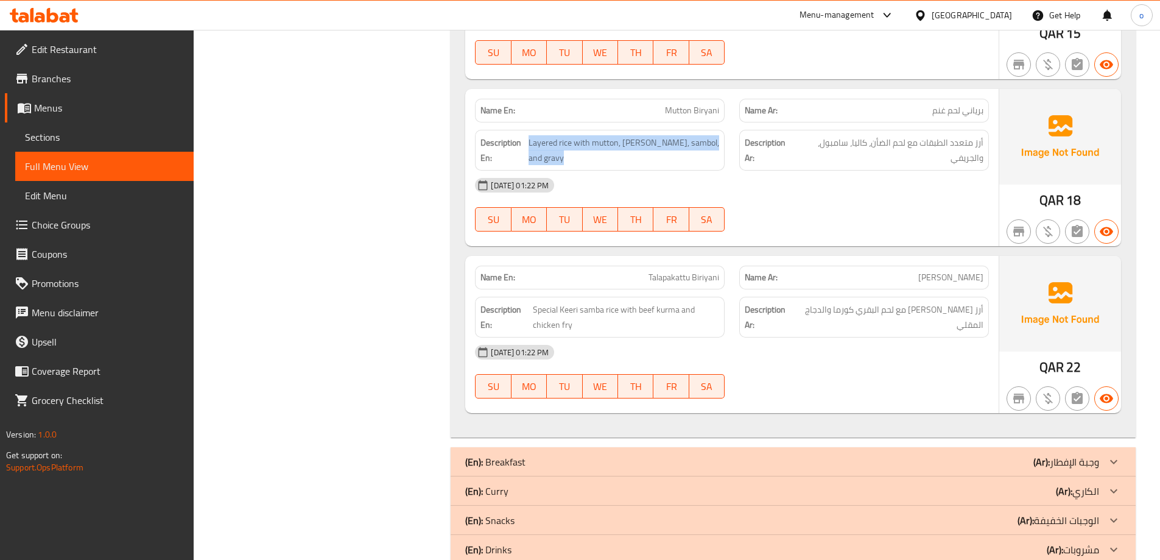
scroll to position [3191, 0]
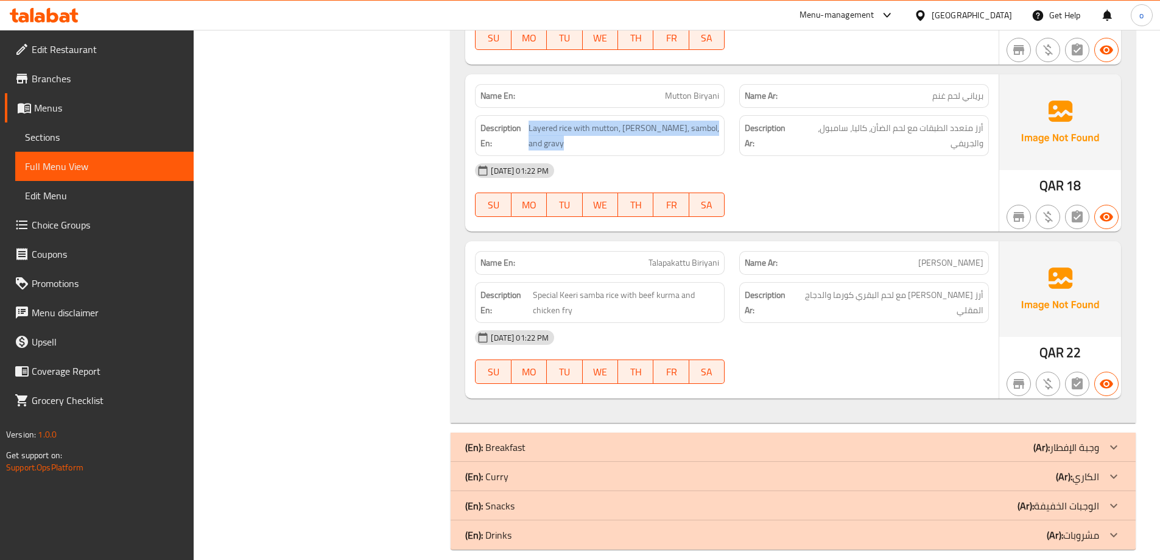
click at [976, 432] on div "(En): Breakfast (Ar): وجبة الإفطار" at bounding box center [793, 446] width 685 height 29
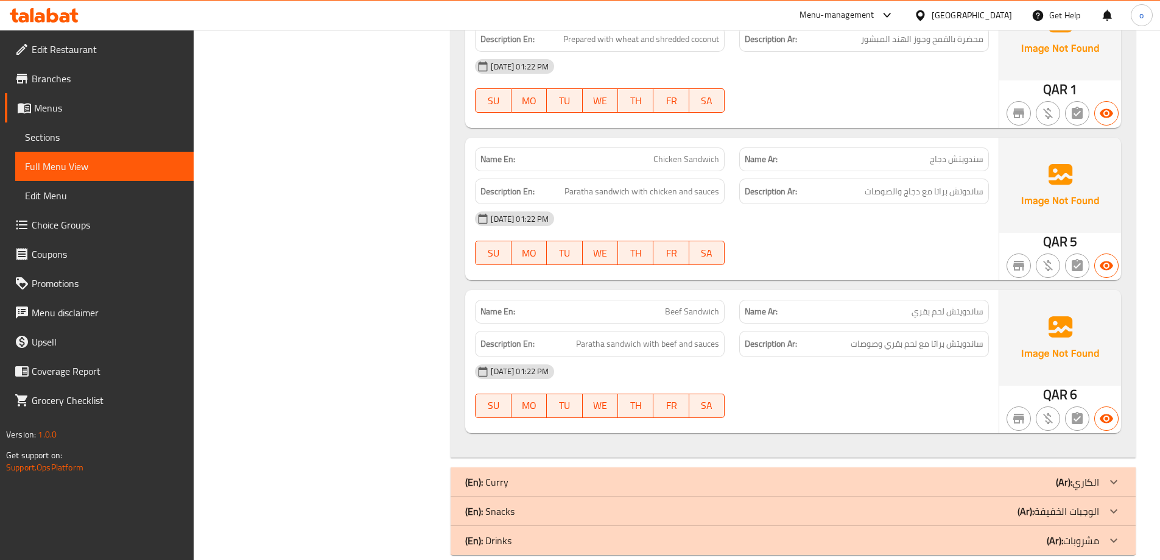
scroll to position [4297, 0]
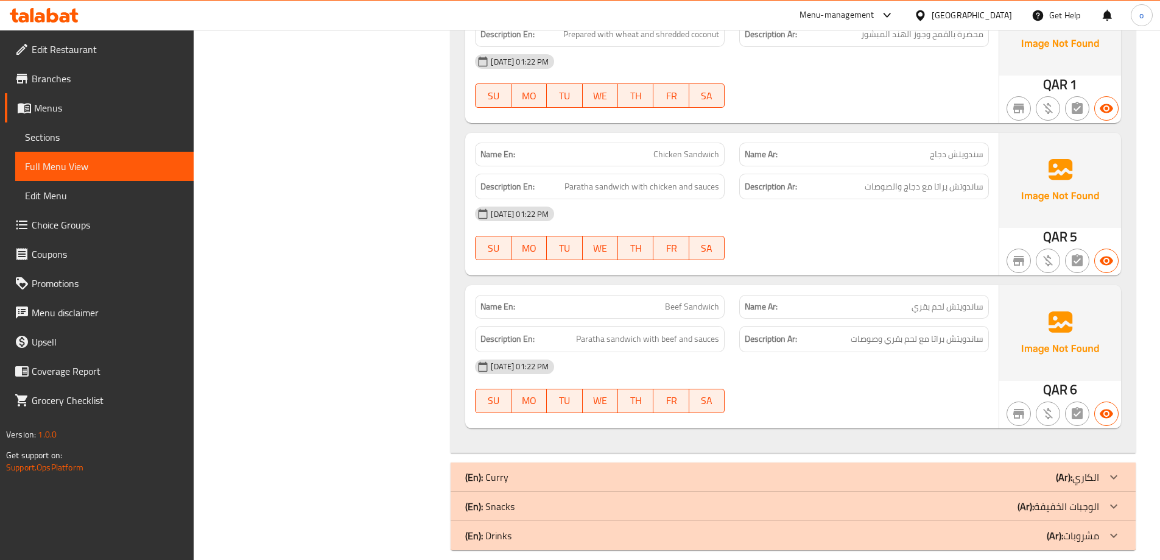
click at [901, 470] on div "(En): [PERSON_NAME] (Ar): الكاري" at bounding box center [782, 477] width 634 height 15
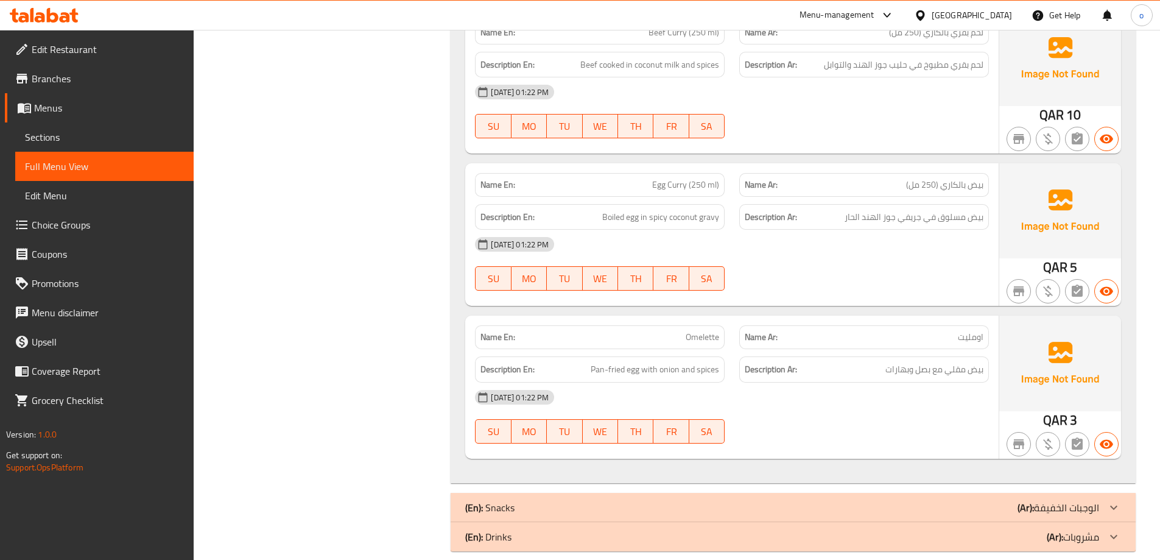
scroll to position [5250, 0]
click at [910, 499] on div "(En): Snacks (Ar): الوجبات الخفيفة" at bounding box center [782, 506] width 634 height 15
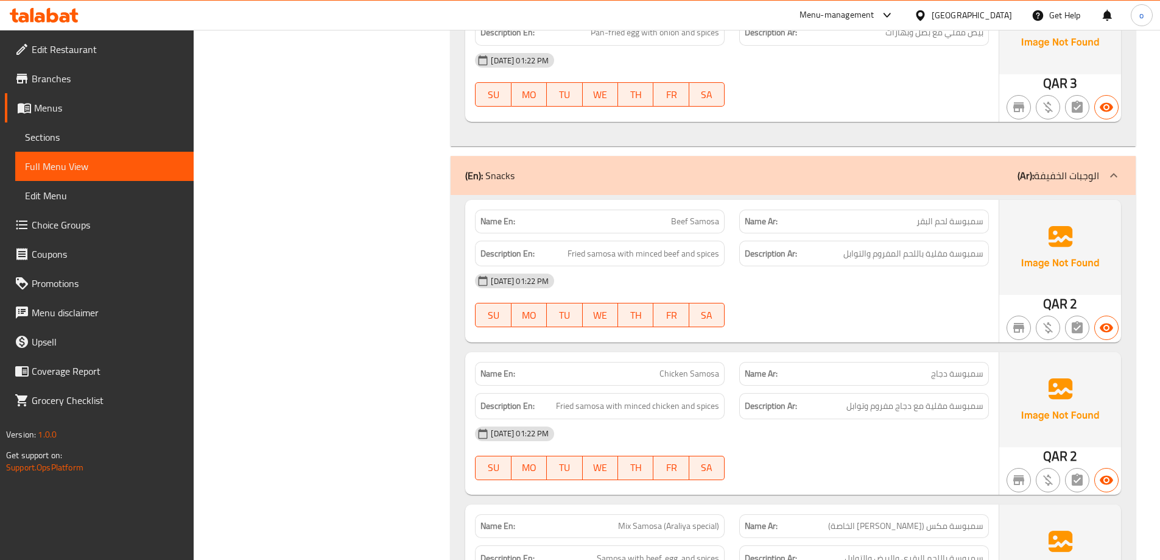
scroll to position [5677, 0]
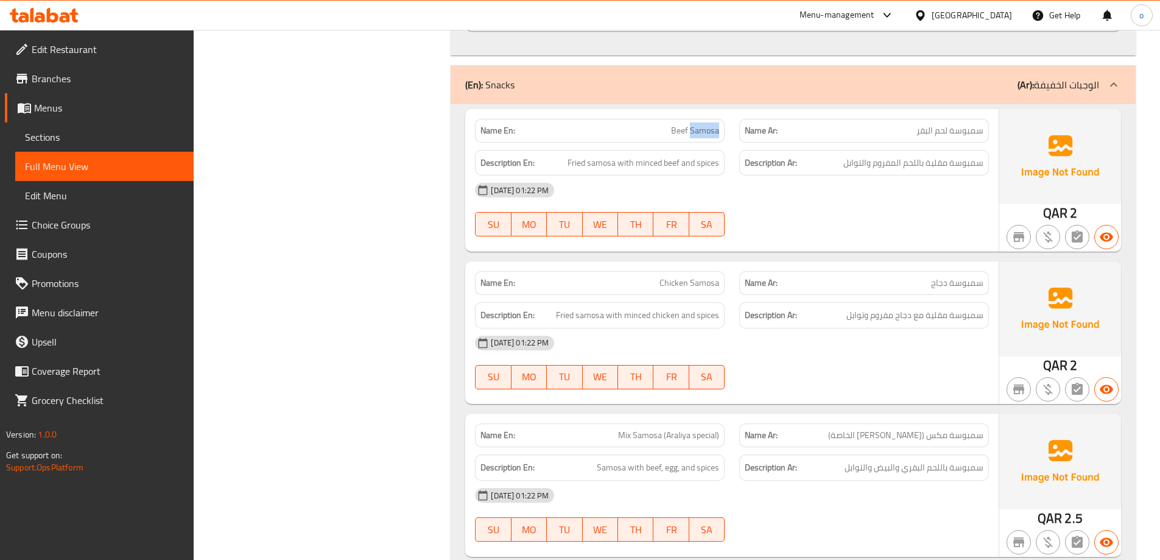
drag, startPoint x: 690, startPoint y: 114, endPoint x: 720, endPoint y: 117, distance: 30.0
click at [720, 119] on div "Name En: Beef Samosa" at bounding box center [600, 131] width 250 height 24
copy span "Samosa"
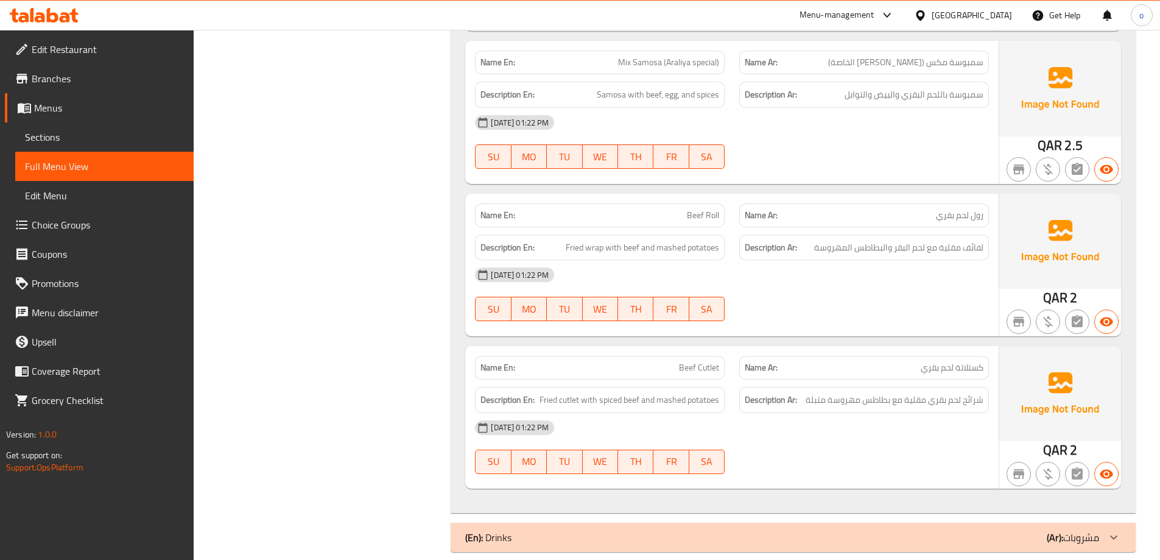
scroll to position [6052, 0]
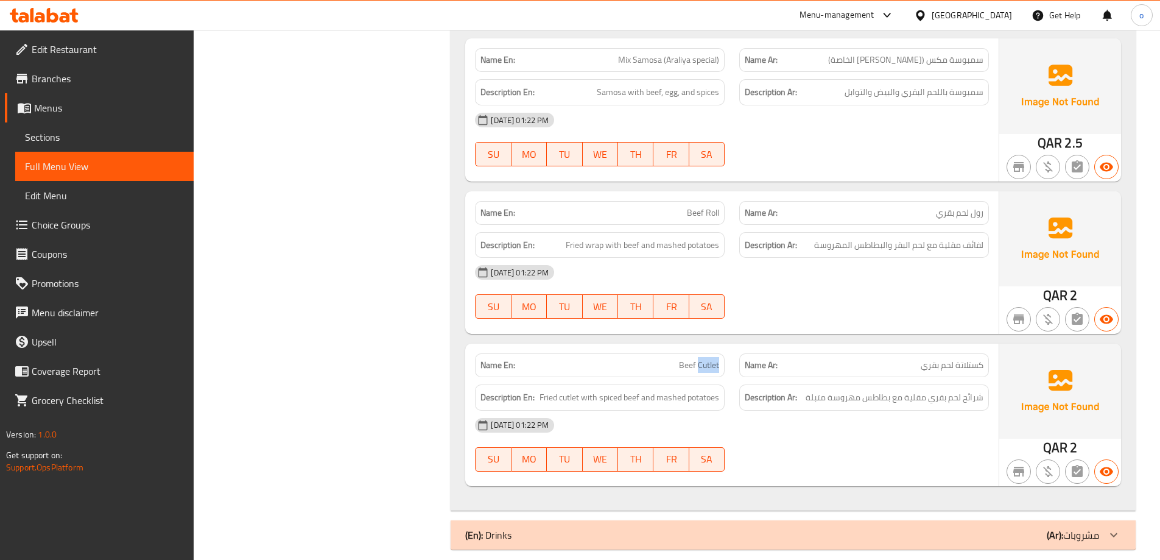
drag, startPoint x: 698, startPoint y: 350, endPoint x: 727, endPoint y: 353, distance: 29.3
click at [727, 353] on div "Name En: Beef Cutlet" at bounding box center [600, 365] width 264 height 38
copy span "Cutlet"
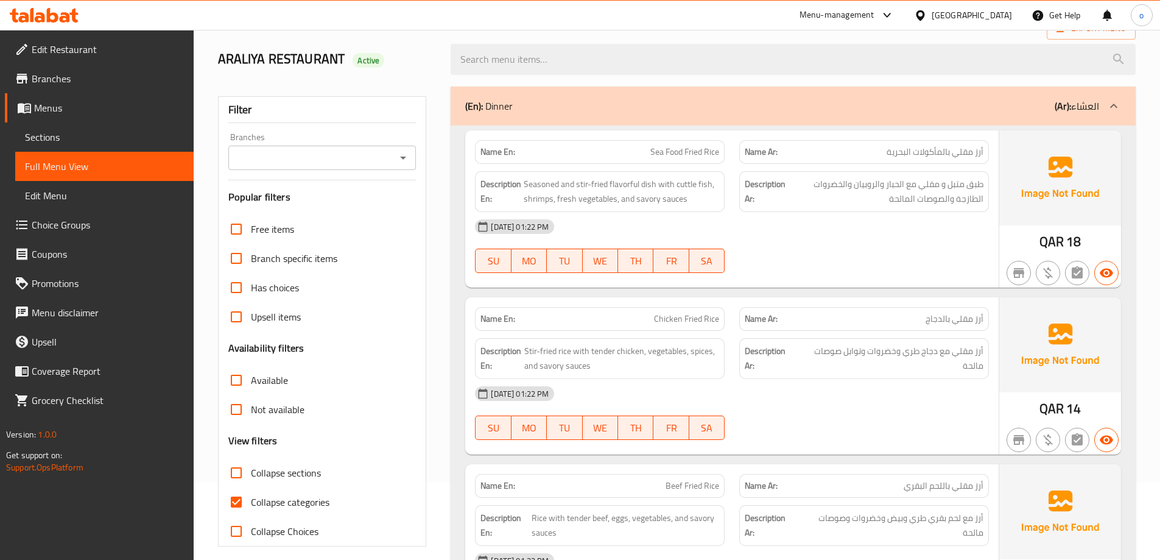
scroll to position [244, 0]
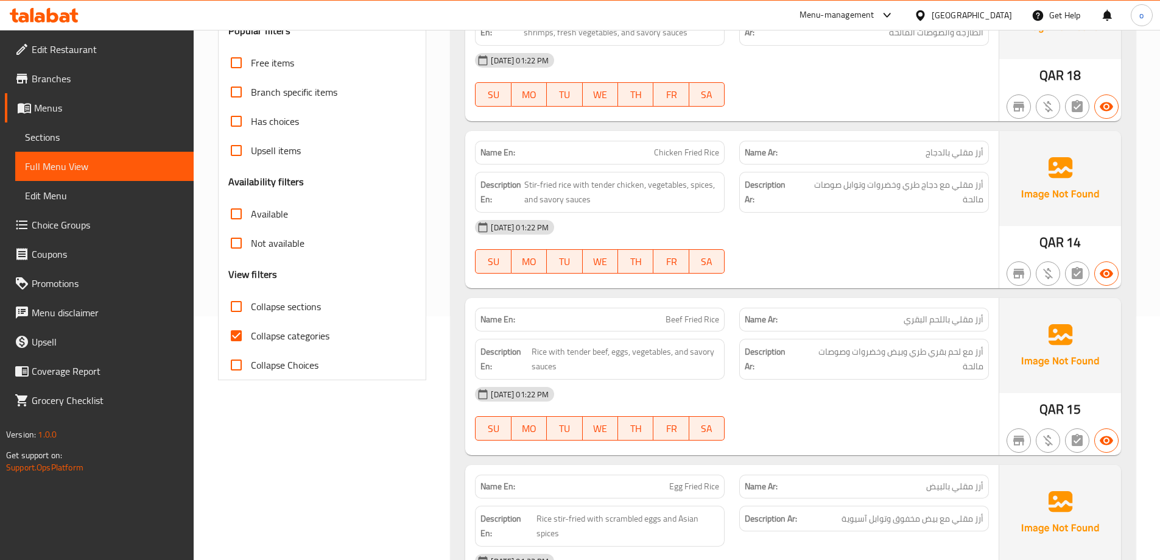
click at [242, 336] on input "Collapse categories" at bounding box center [236, 335] width 29 height 29
checkbox input "false"
click at [237, 311] on input "Collapse sections" at bounding box center [236, 306] width 29 height 29
checkbox input "true"
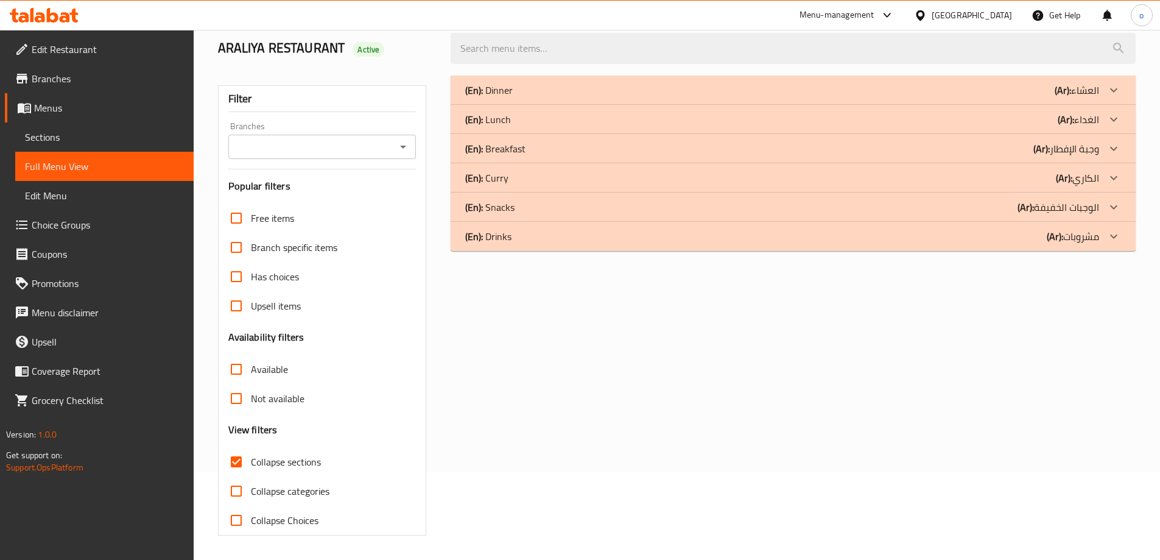
scroll to position [88, 0]
click at [1079, 88] on p "(Ar): العشاء" at bounding box center [1077, 90] width 44 height 15
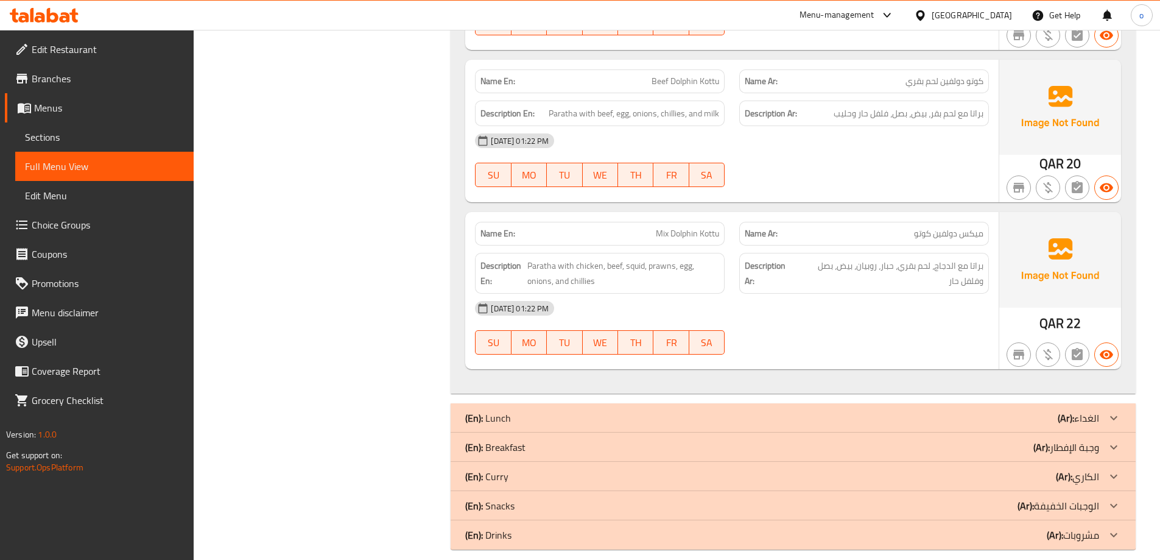
click at [1077, 410] on p "(Ar): الغداء" at bounding box center [1078, 417] width 41 height 15
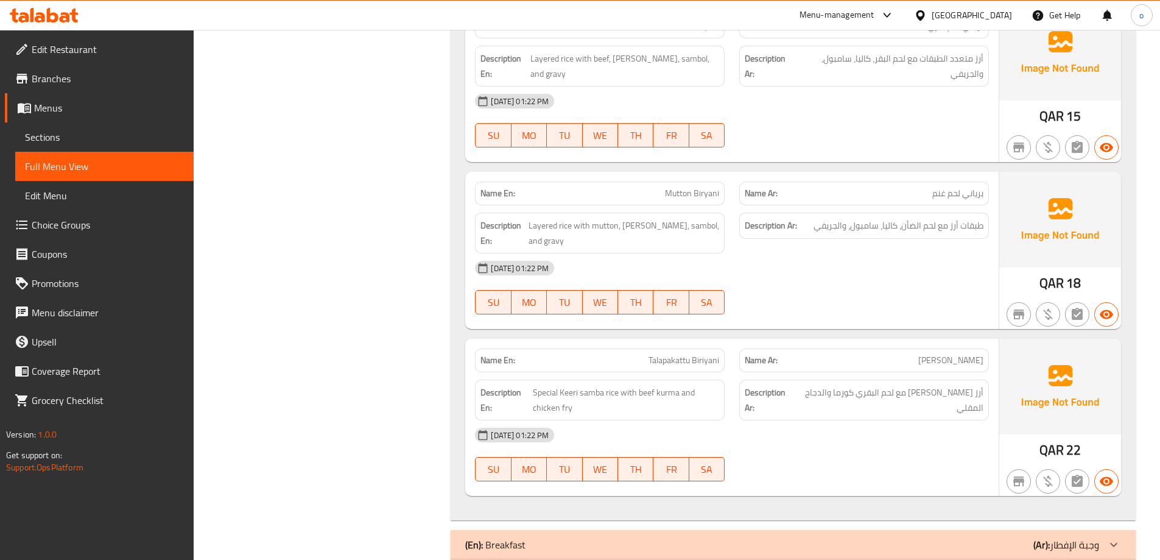
scroll to position [3191, 0]
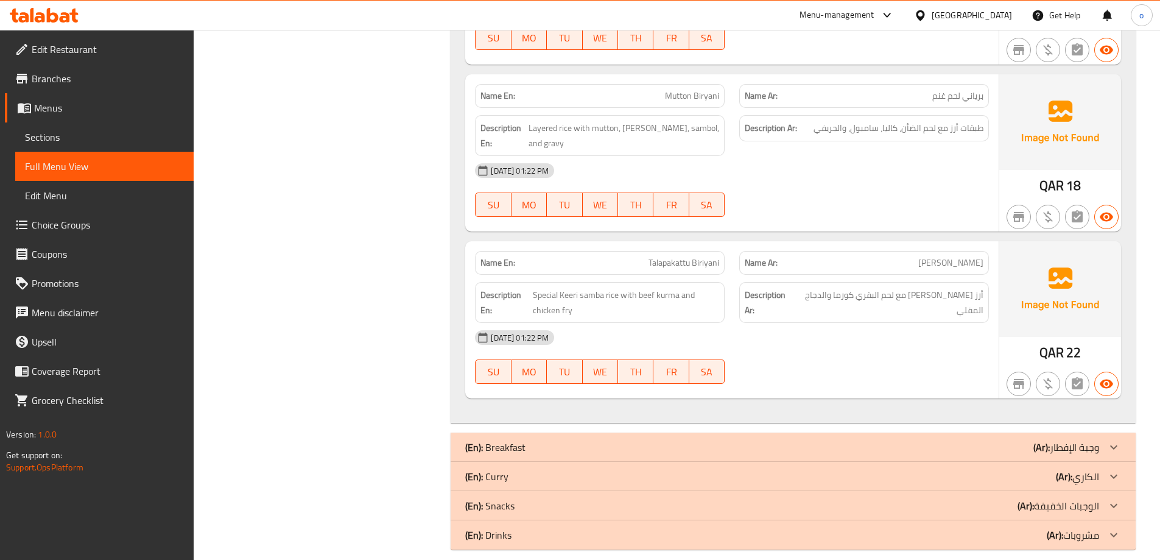
click at [1079, 440] on p "(Ar): وجبة الإفطار" at bounding box center [1067, 447] width 66 height 15
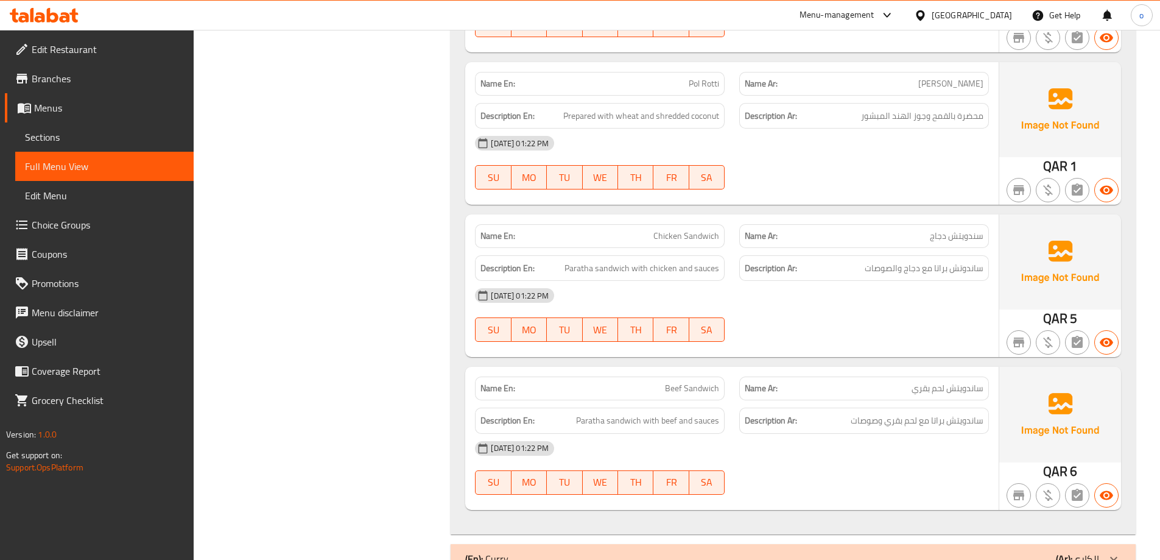
scroll to position [4297, 0]
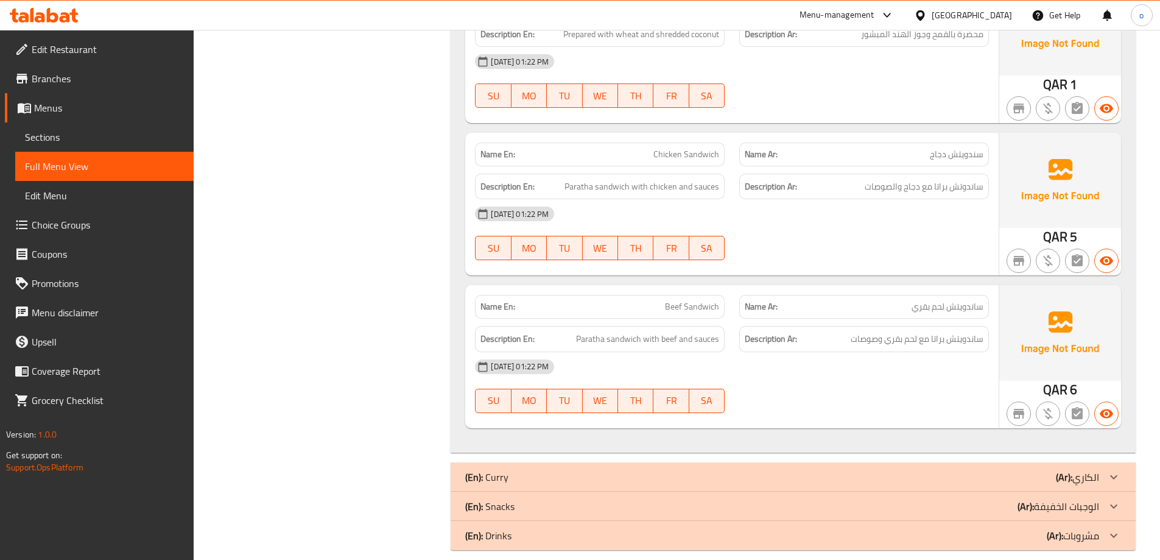
drag, startPoint x: 1090, startPoint y: 457, endPoint x: 1097, endPoint y: 438, distance: 20.2
click at [1090, 470] on p "(Ar): الكاري" at bounding box center [1077, 477] width 43 height 15
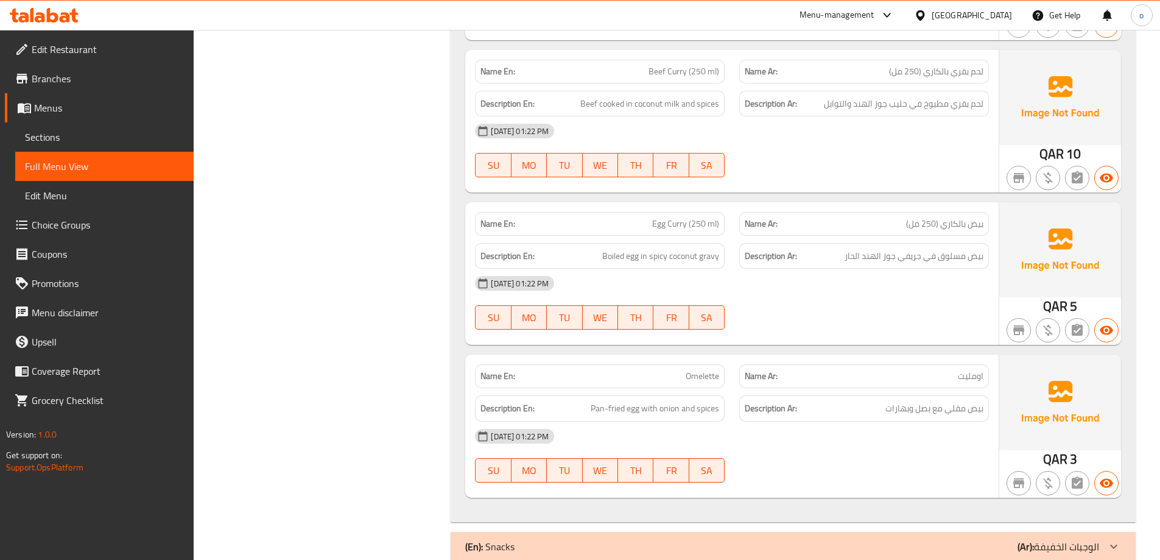
scroll to position [5250, 0]
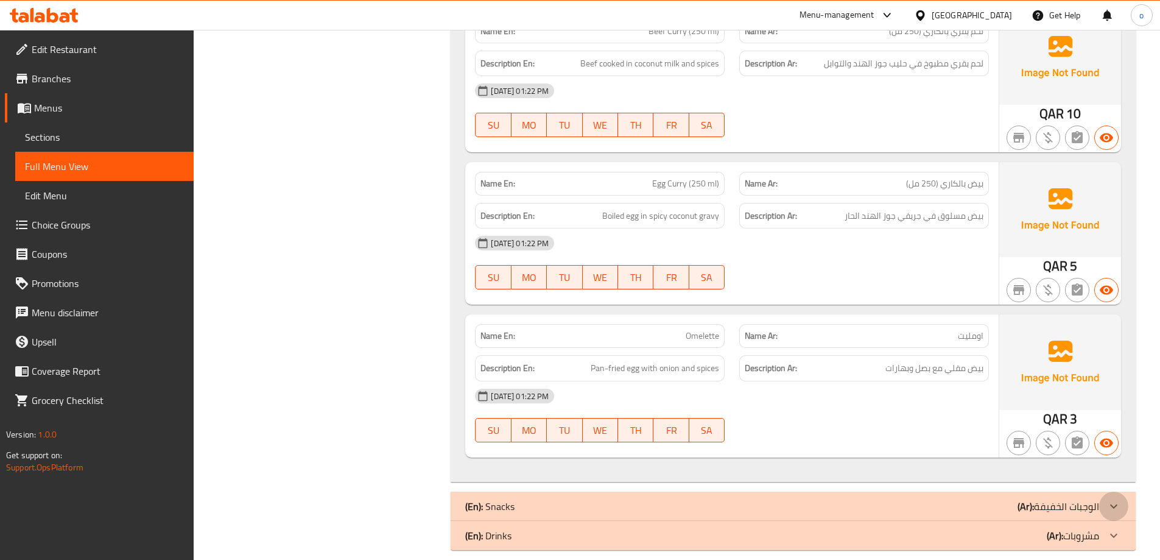
click at [1108, 499] on icon at bounding box center [1114, 506] width 15 height 15
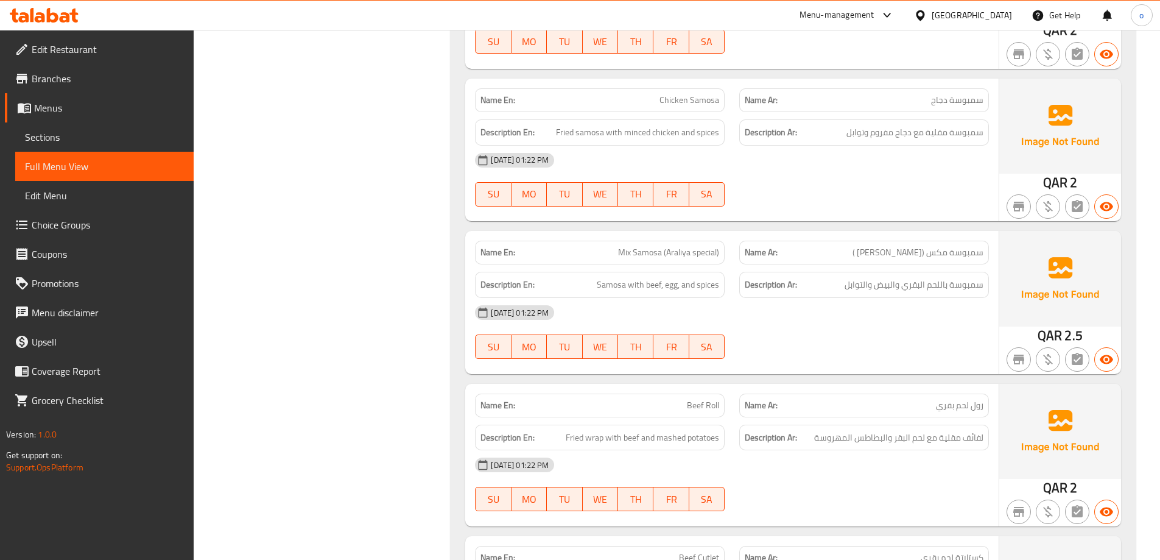
scroll to position [6052, 0]
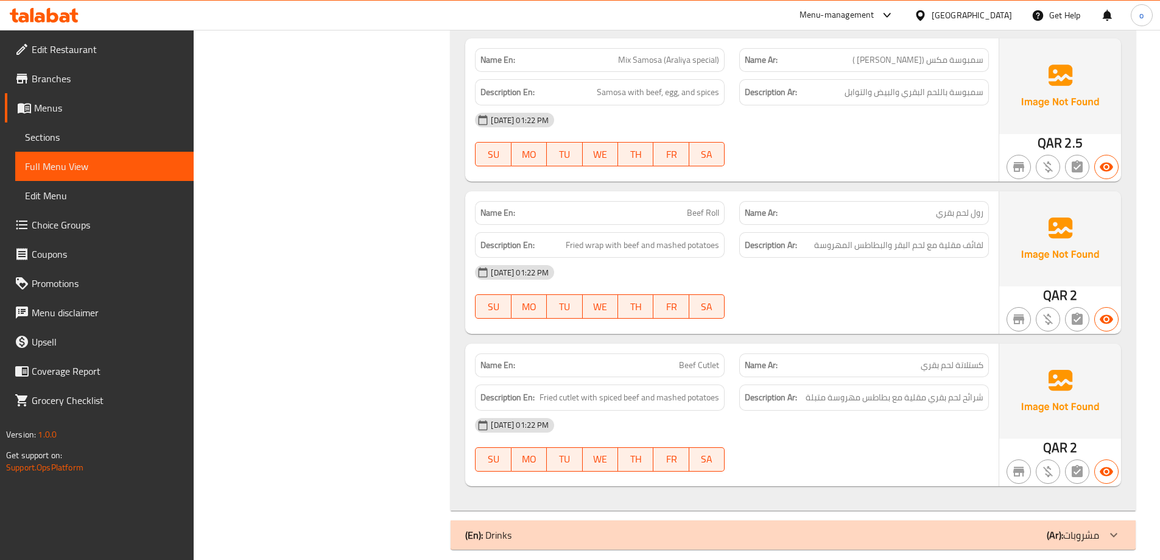
click at [1111, 527] on icon at bounding box center [1114, 534] width 15 height 15
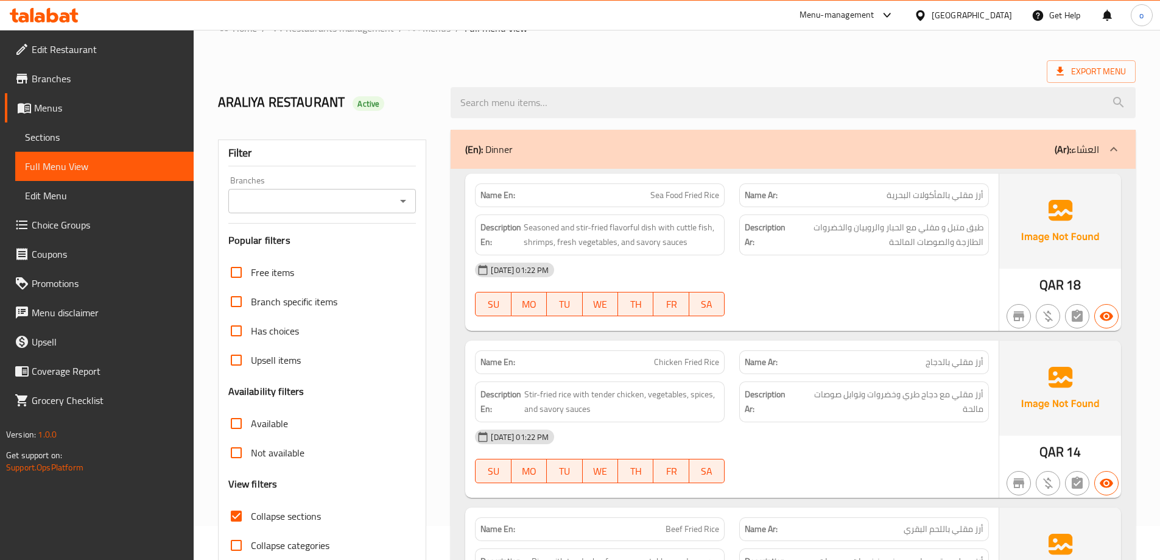
scroll to position [0, 0]
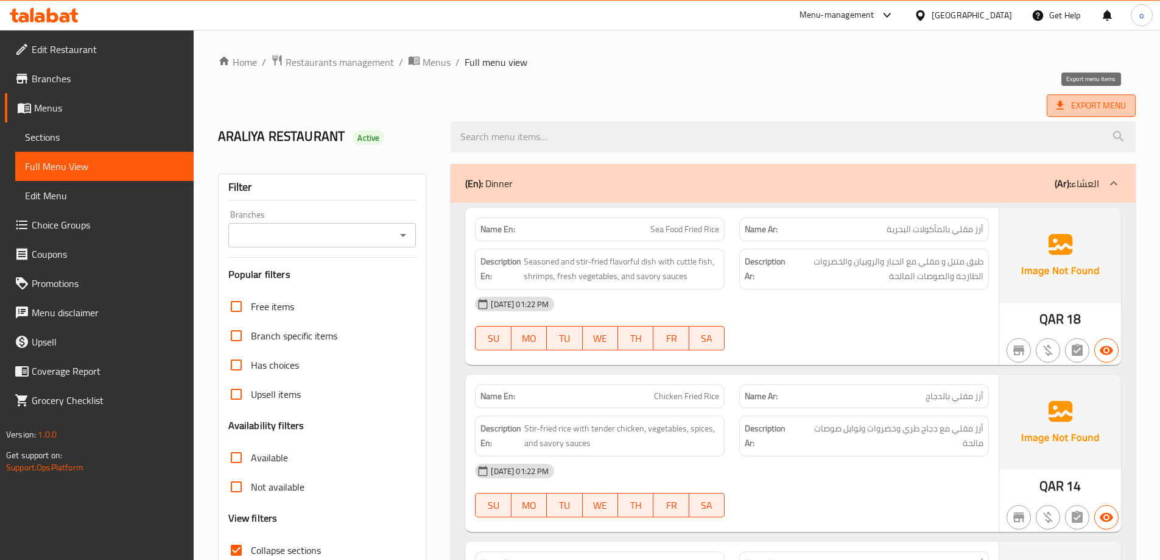
click at [1102, 106] on span "Export Menu" at bounding box center [1091, 105] width 69 height 15
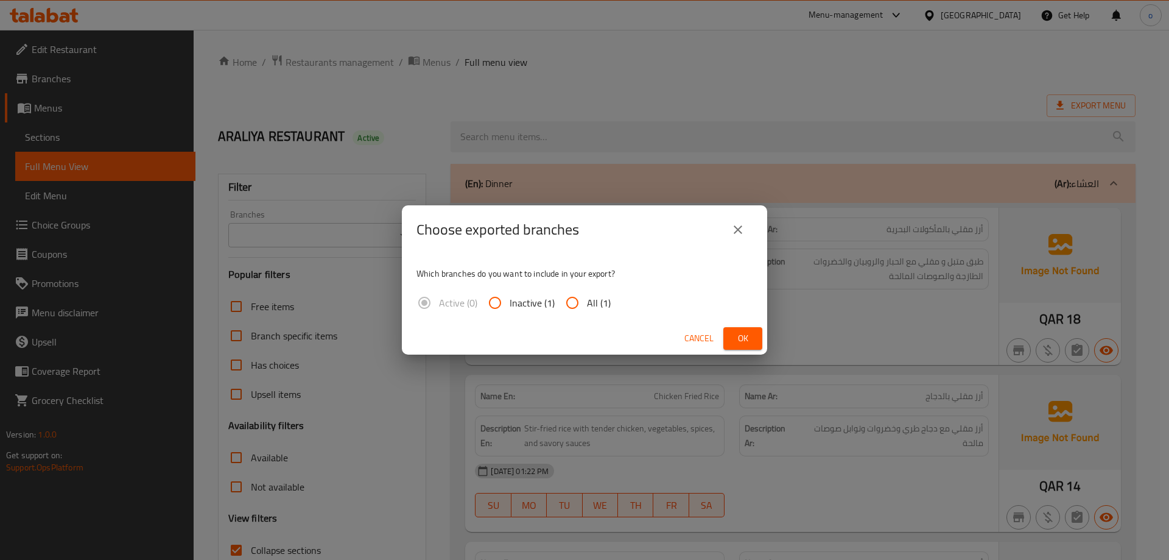
click at [570, 305] on input "All (1)" at bounding box center [572, 302] width 29 height 29
radio input "true"
click at [738, 336] on span "Ok" at bounding box center [742, 338] width 19 height 15
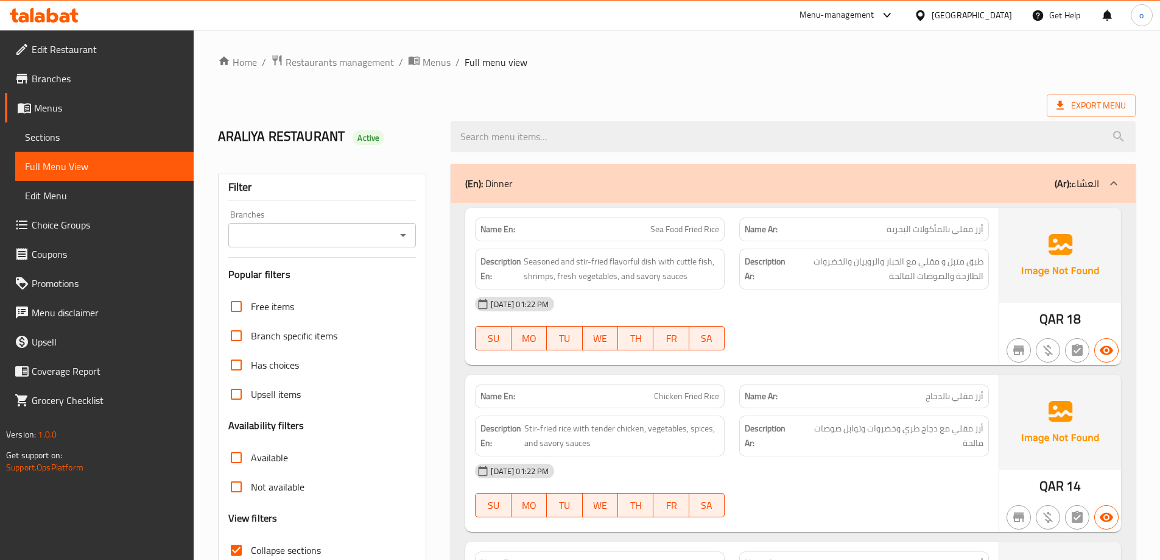
click at [139, 57] on link "Edit Restaurant" at bounding box center [99, 49] width 189 height 29
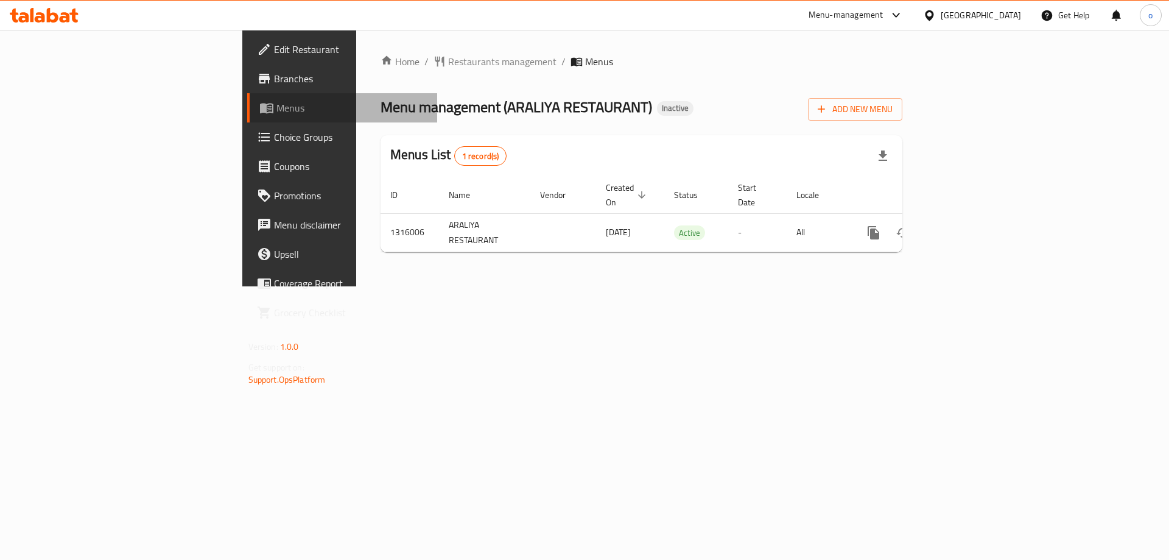
click at [247, 116] on link "Menus" at bounding box center [342, 107] width 191 height 29
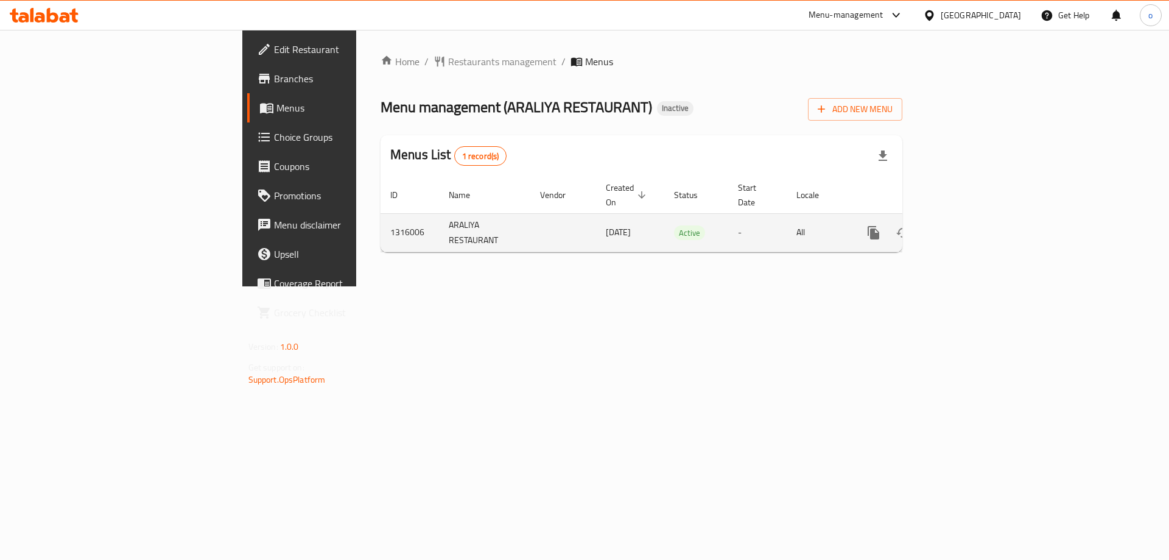
click at [969, 225] on icon "enhanced table" at bounding box center [961, 232] width 15 height 15
